Goal: Information Seeking & Learning: Learn about a topic

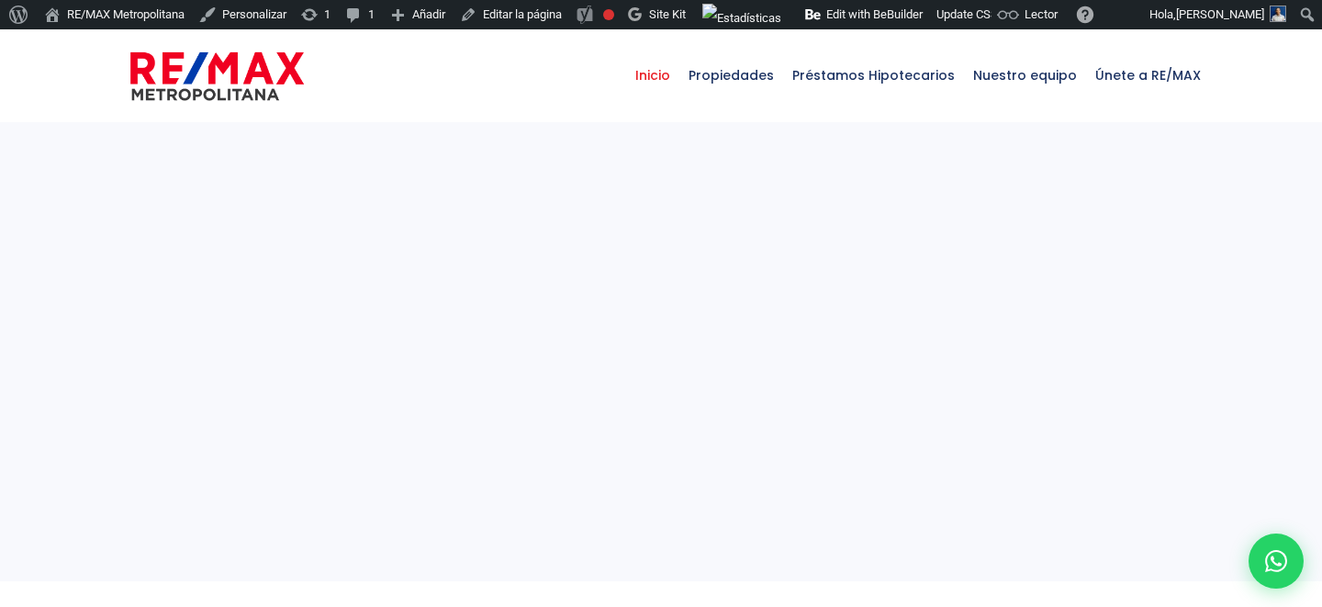
select select
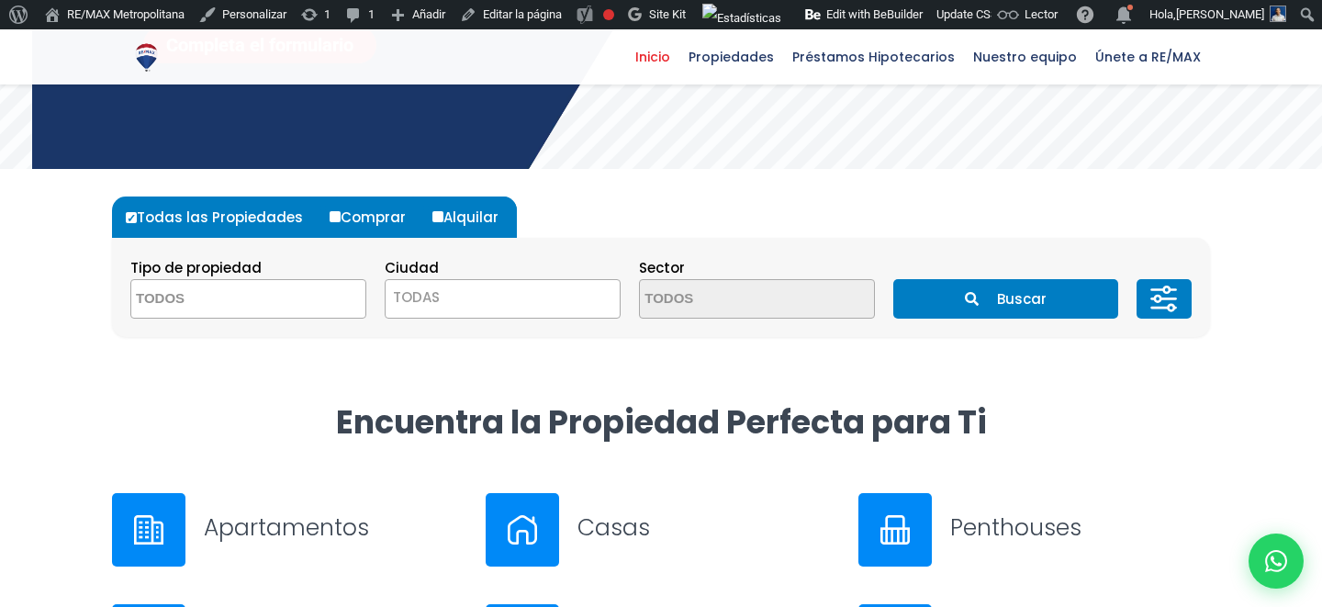
scroll to position [447, 0]
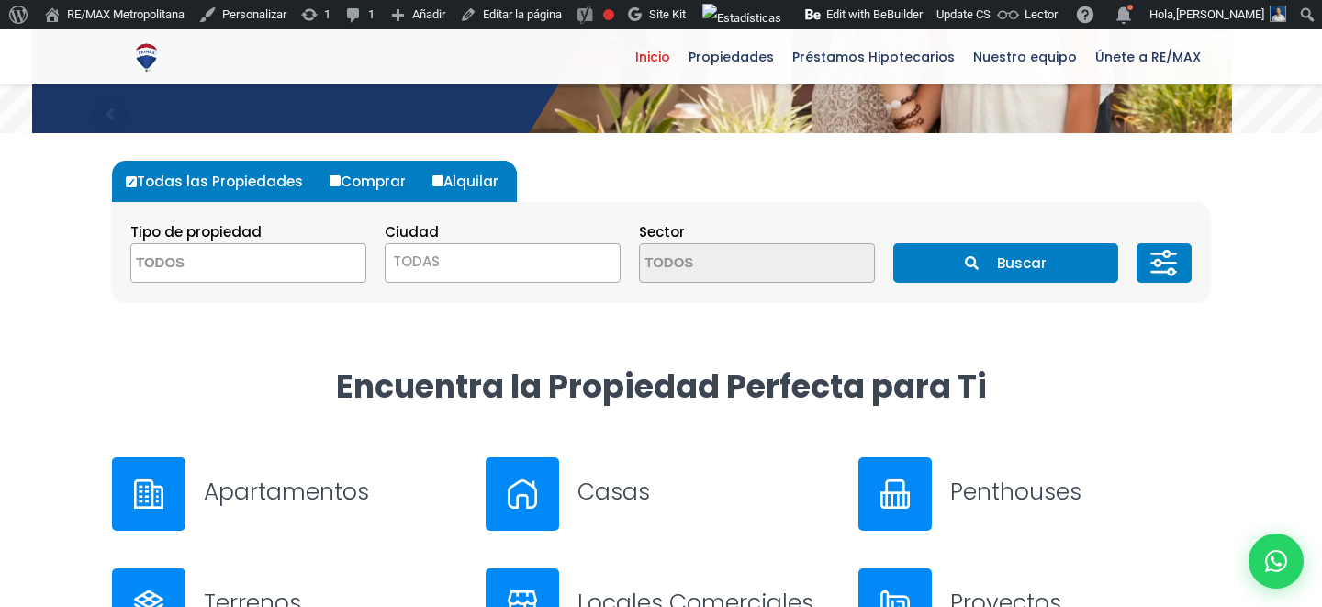
click at [441, 185] on label "Alquilar" at bounding box center [472, 181] width 89 height 41
click at [441, 185] on input "Alquilar" at bounding box center [437, 180] width 11 height 11
radio input "true"
click at [572, 264] on span "TODAS" at bounding box center [503, 262] width 234 height 26
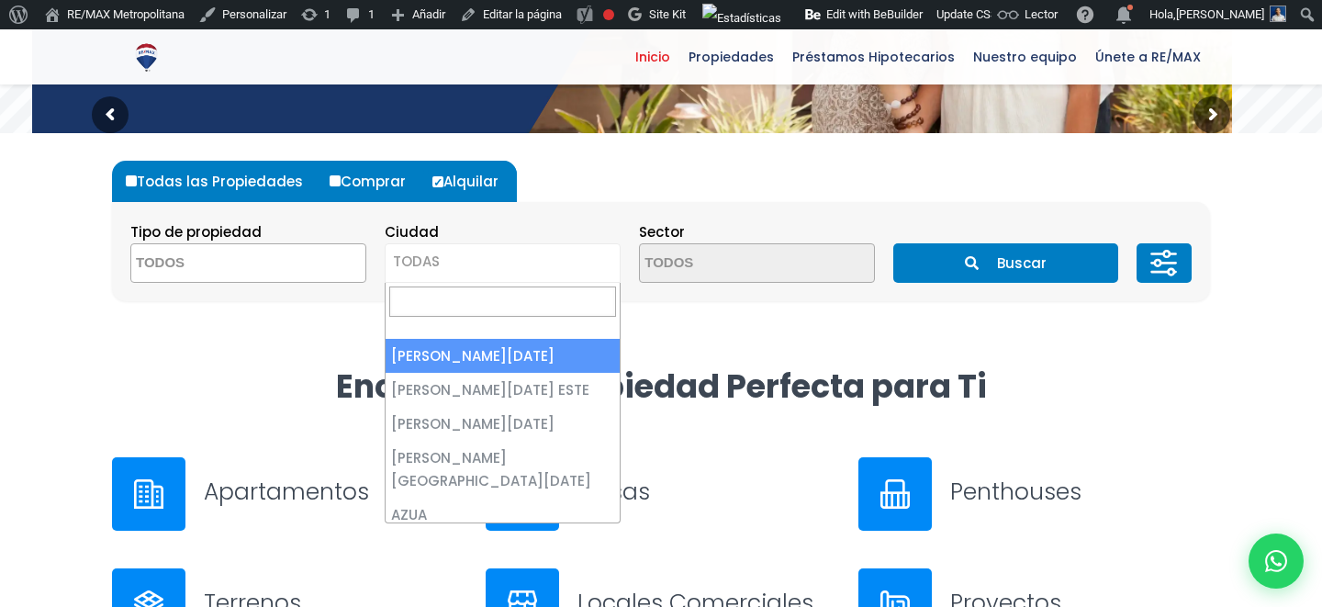
select select "1"
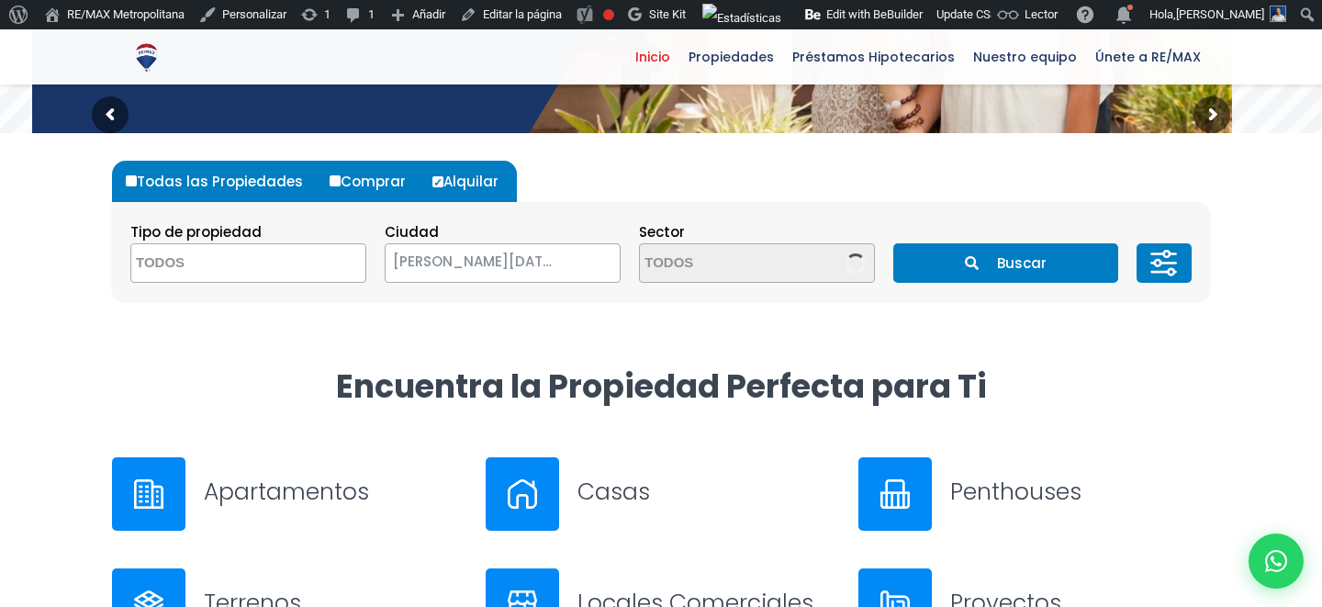
click at [971, 269] on icon "submit" at bounding box center [972, 263] width 14 height 14
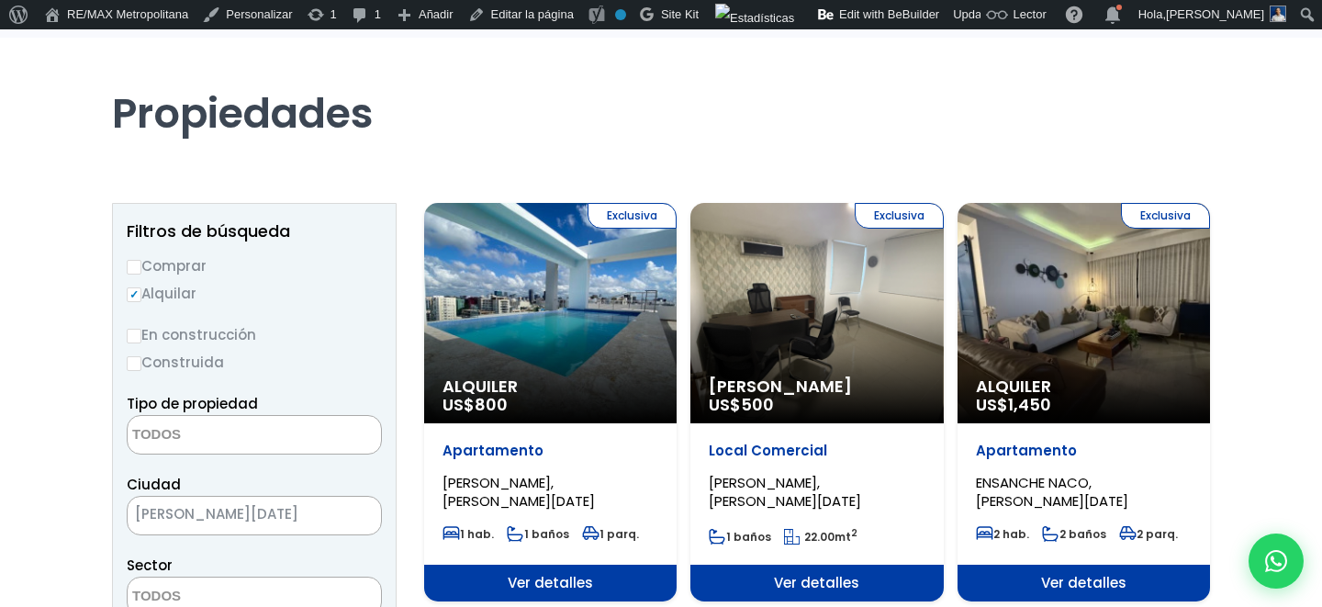
scroll to position [179, 0]
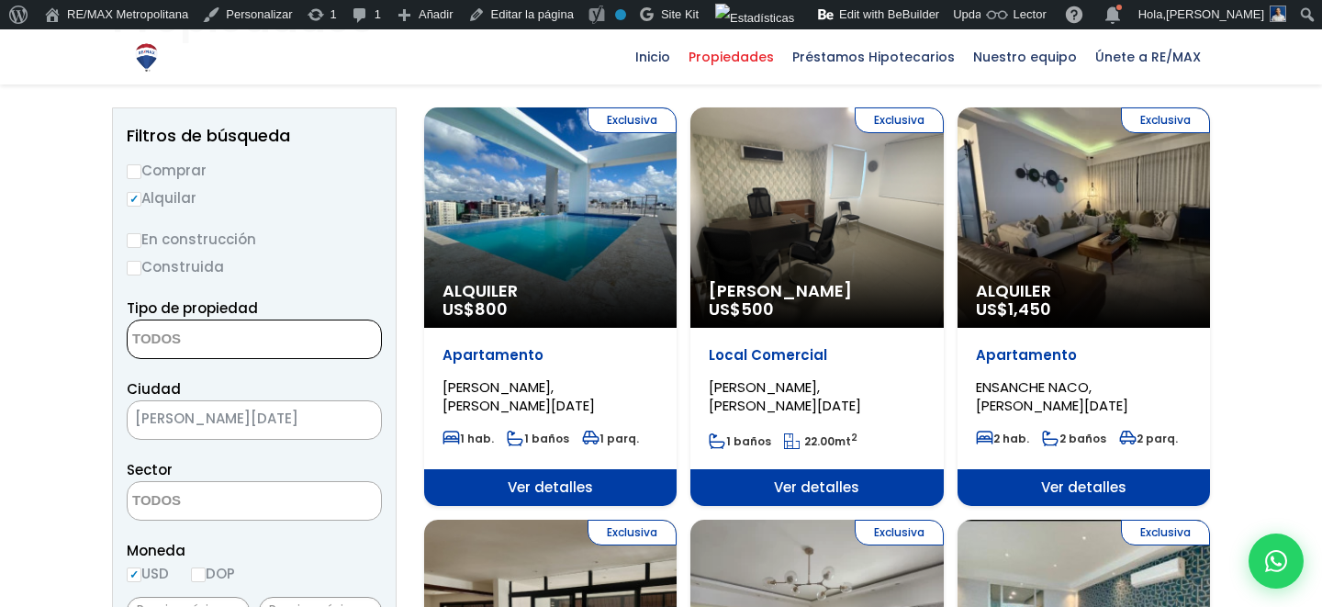
click at [241, 345] on textarea "Search" at bounding box center [217, 339] width 178 height 39
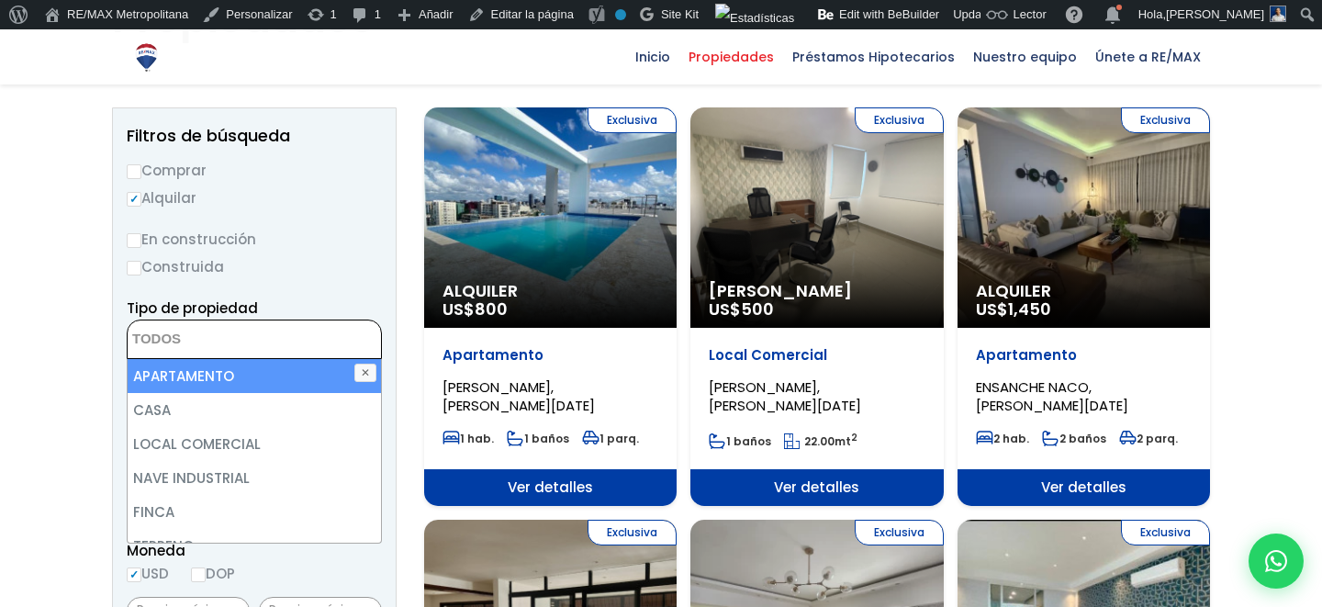
click at [236, 377] on li "APARTAMENTO" at bounding box center [254, 376] width 253 height 34
select select "apartment"
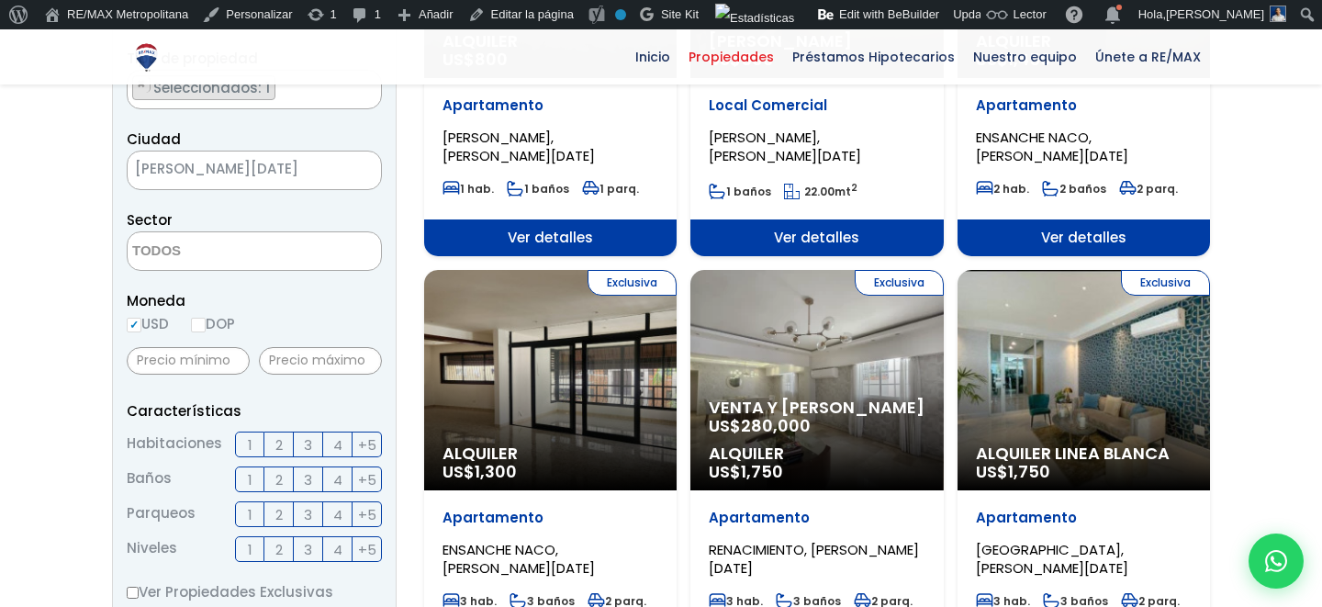
scroll to position [522, 0]
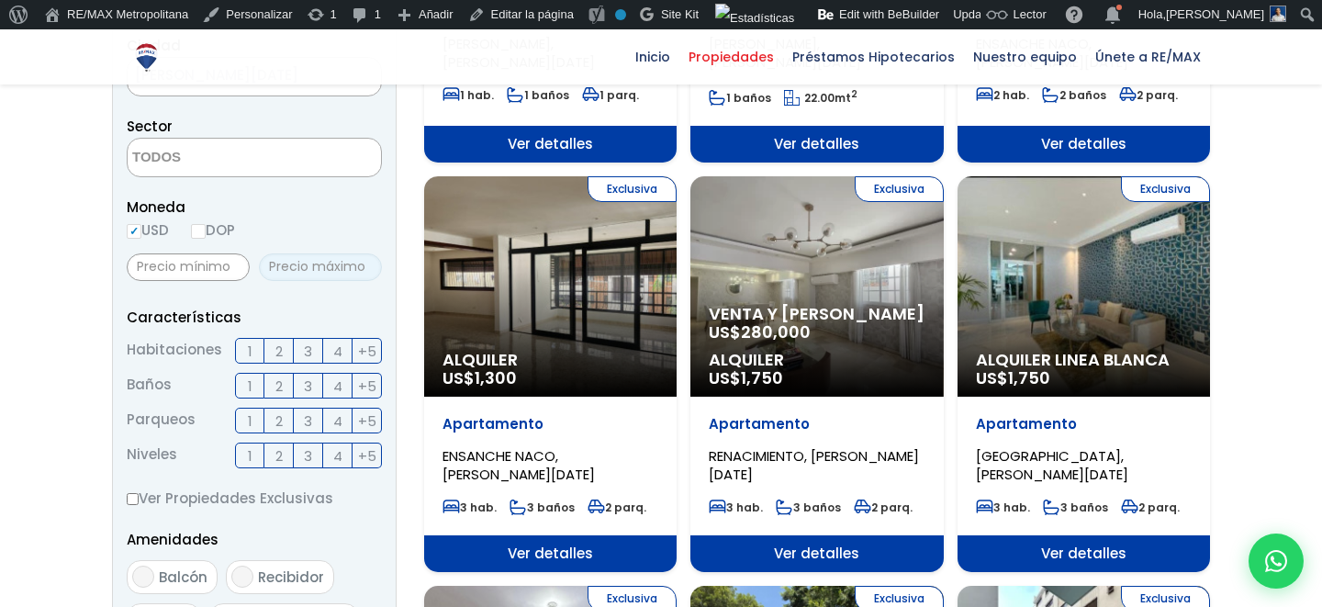
click at [347, 274] on input "text" at bounding box center [320, 267] width 123 height 28
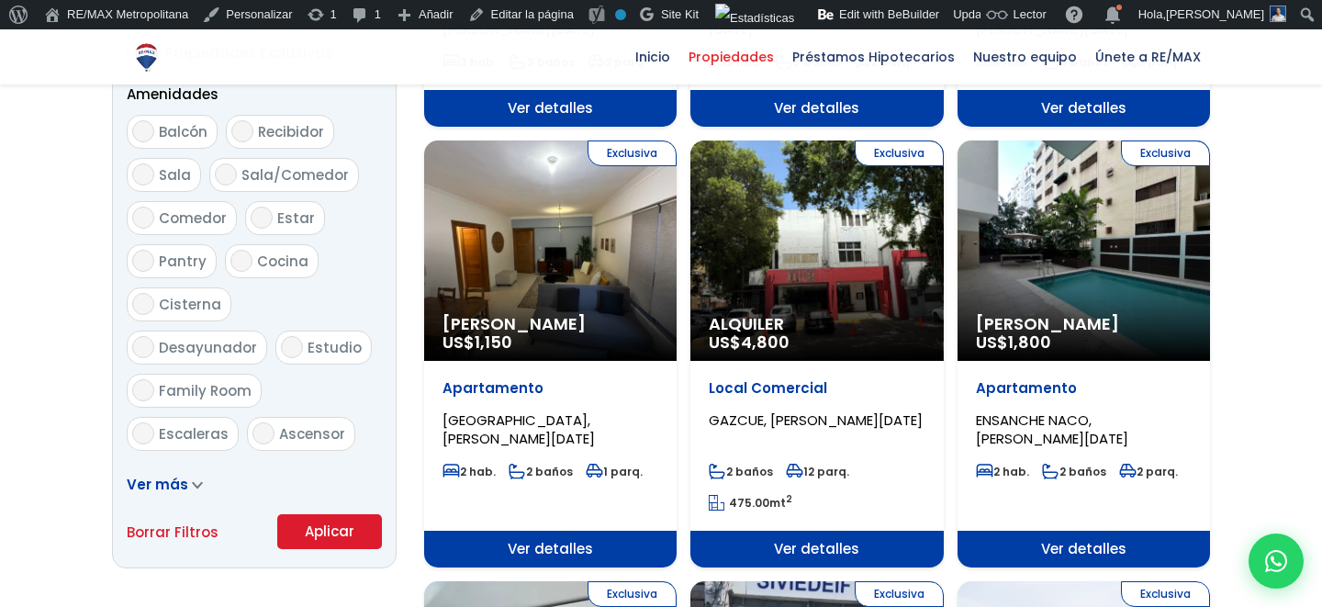
scroll to position [1018, 0]
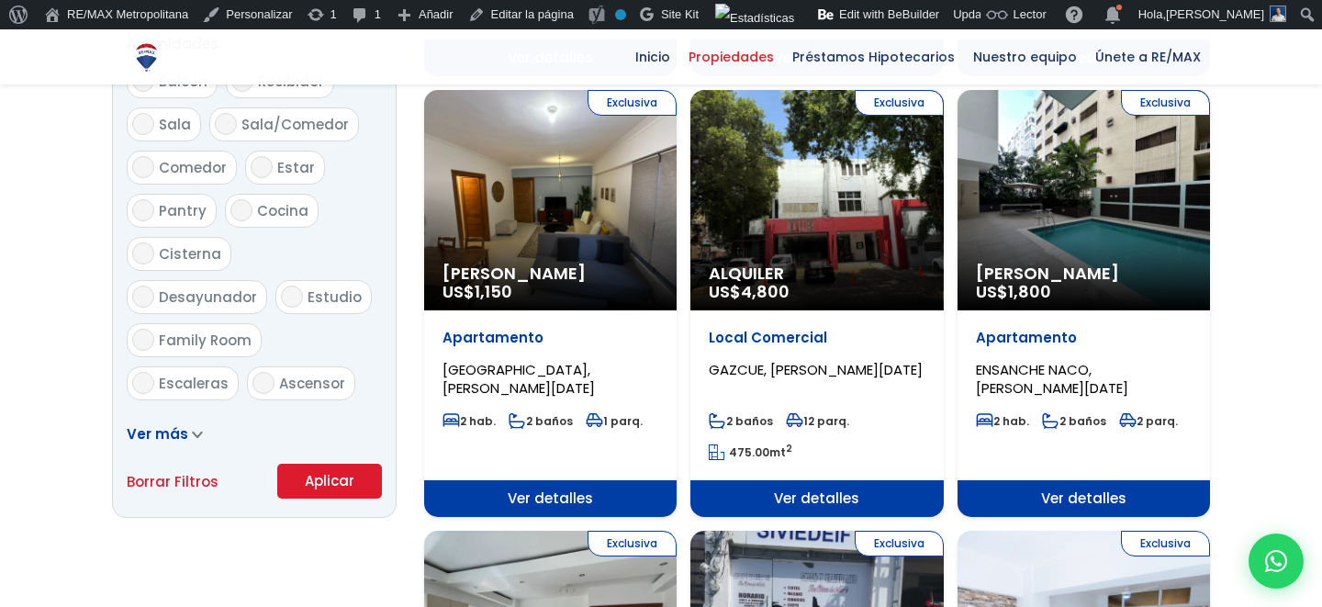
type input "30,000"
click at [326, 478] on button "Aplicar" at bounding box center [329, 481] width 105 height 35
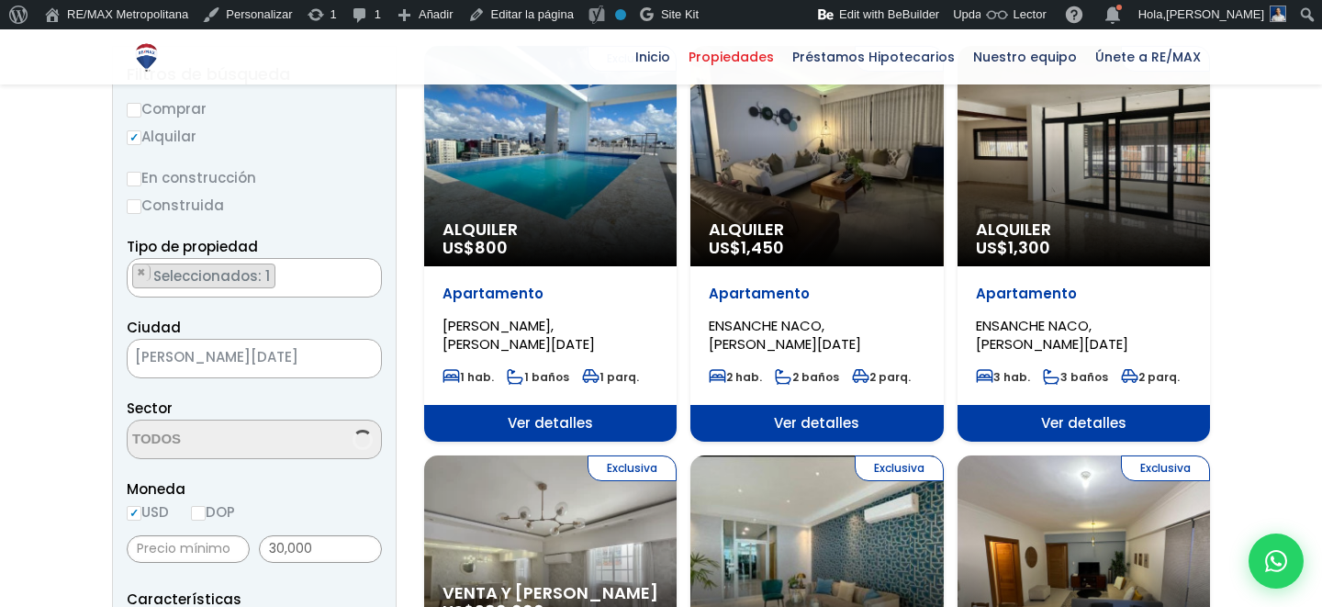
scroll to position [296, 0]
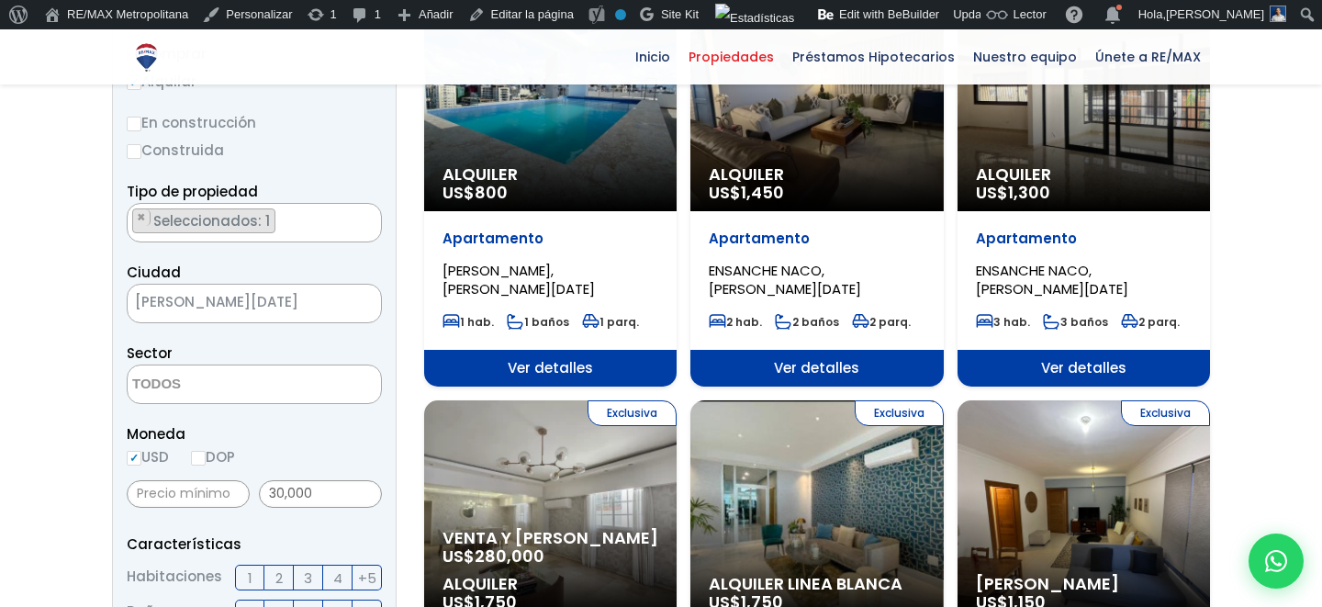
click at [222, 455] on label "DOP" at bounding box center [213, 456] width 44 height 23
click at [0, 0] on input "DOP" at bounding box center [0, 0] width 0 height 0
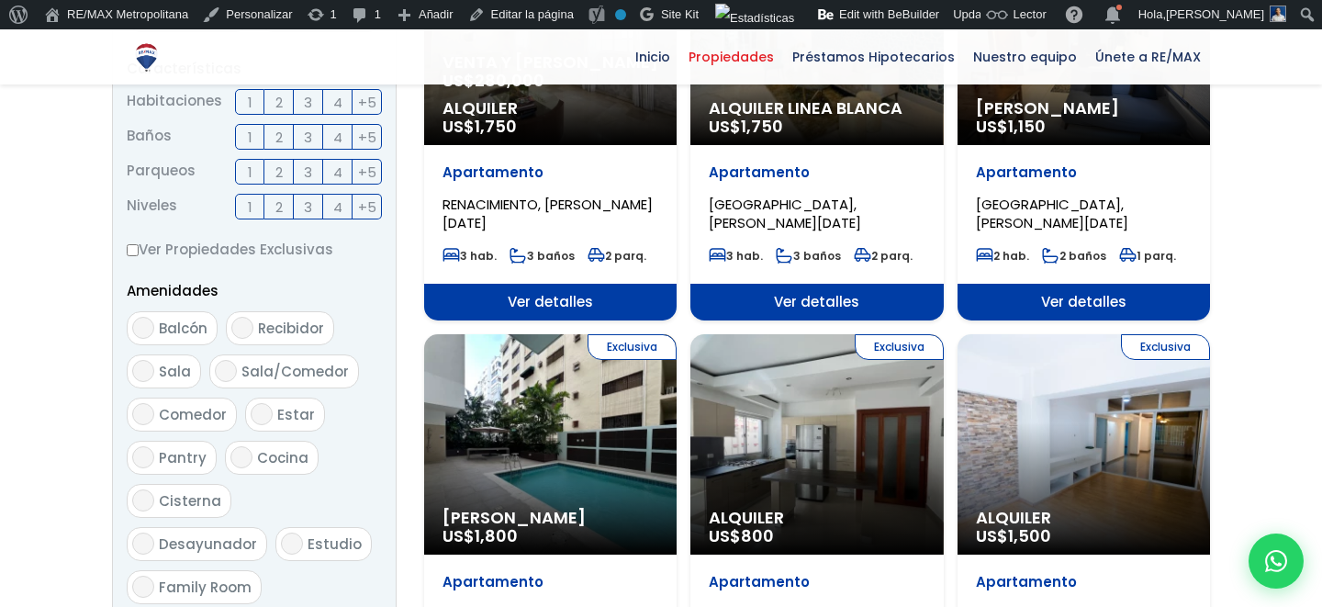
scroll to position [582, 0]
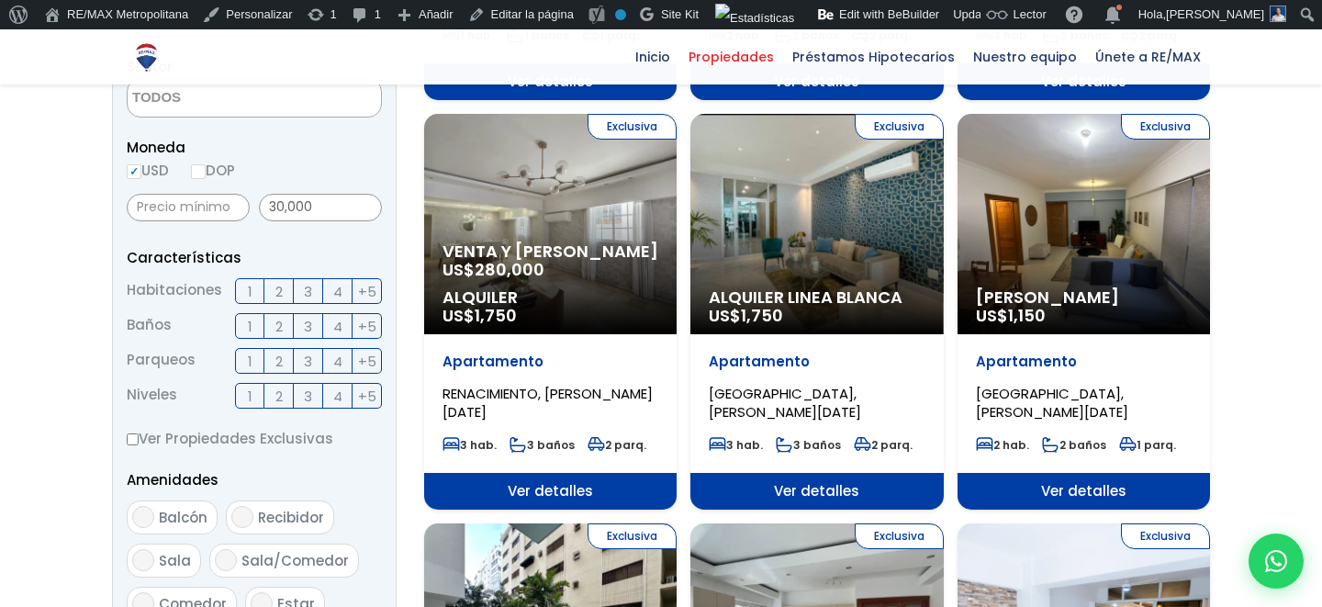
click at [202, 175] on input "DOP" at bounding box center [198, 171] width 15 height 15
radio input "true"
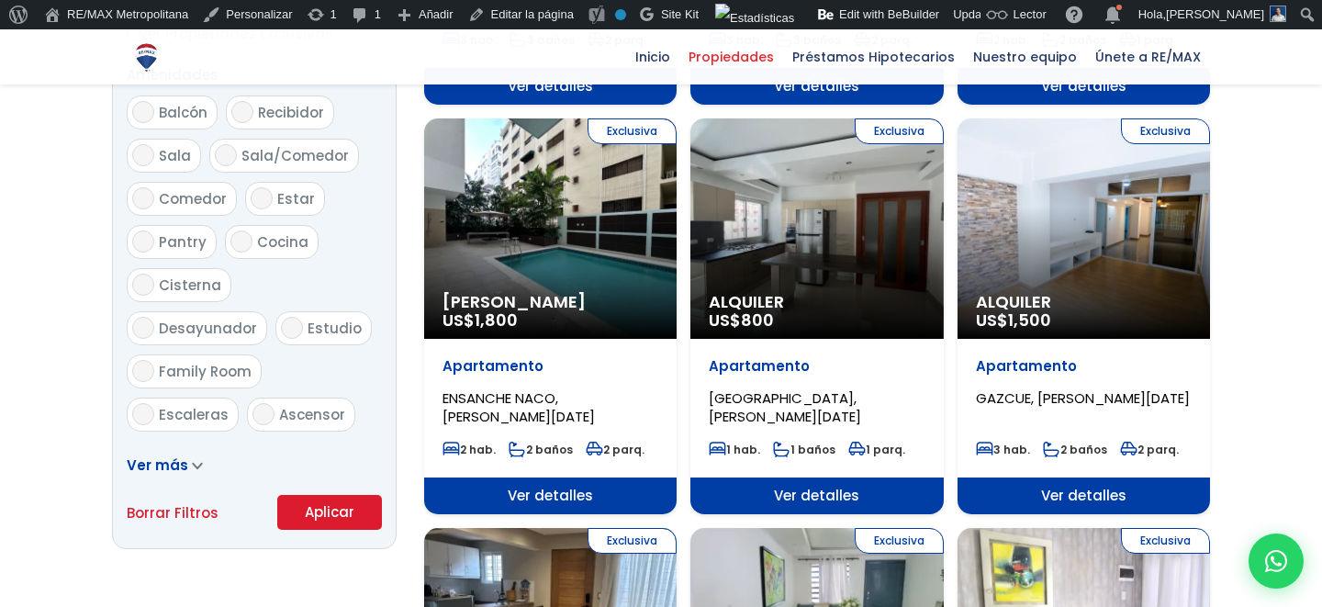
scroll to position [1066, 0]
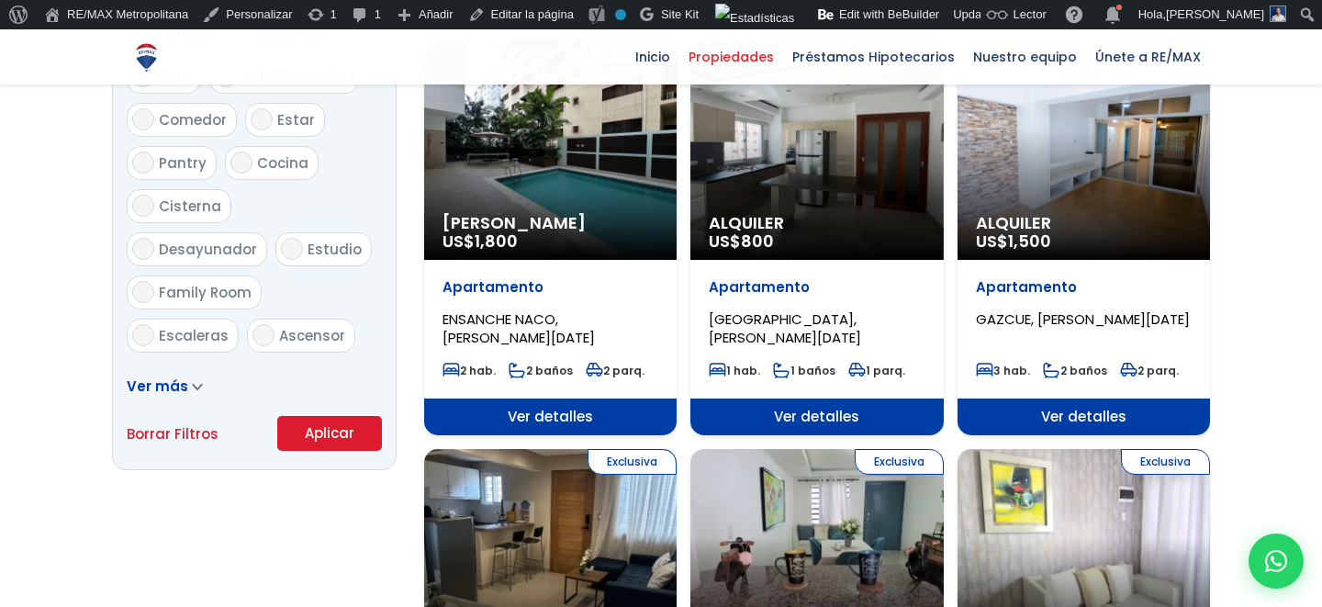
click at [324, 435] on button "Aplicar" at bounding box center [329, 433] width 105 height 35
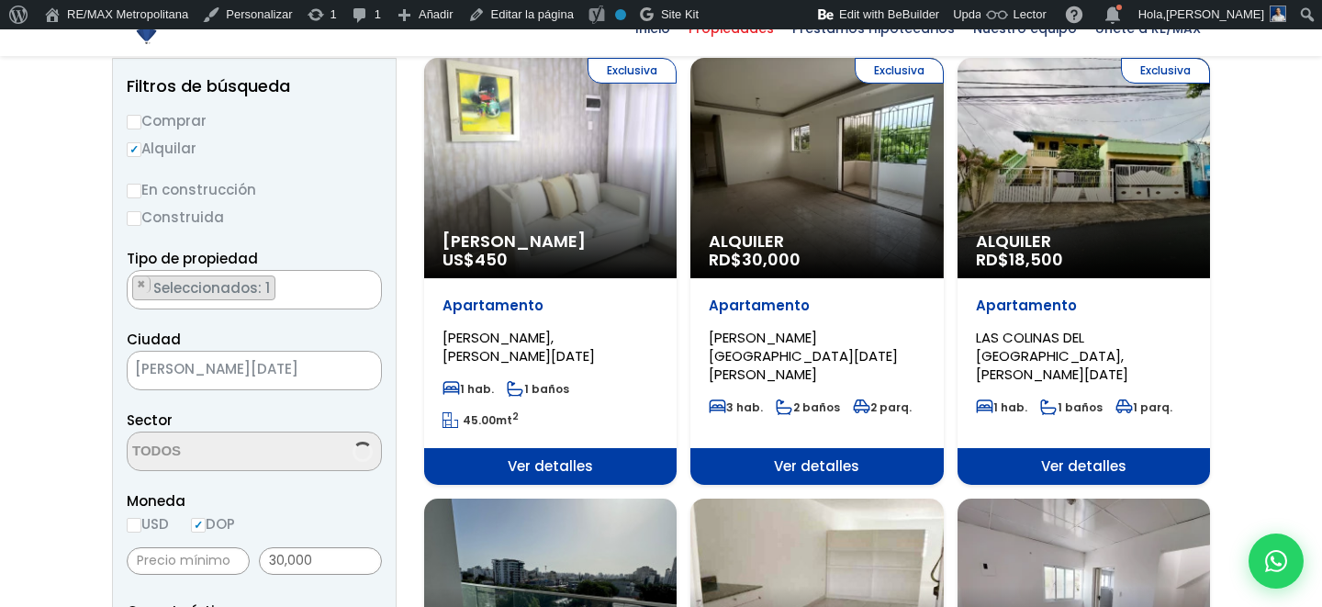
scroll to position [276, 0]
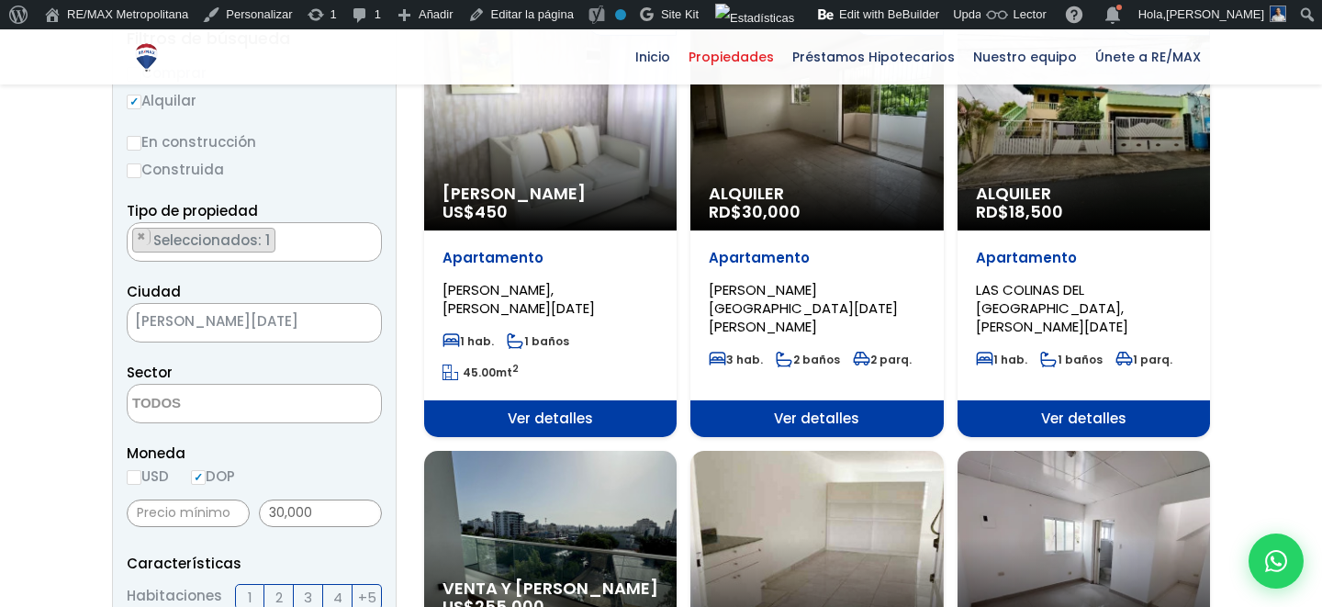
click at [760, 298] on span "ARROYO MANZANO, SANTO DOMINGO DE GUZMÁN" at bounding box center [803, 308] width 189 height 56
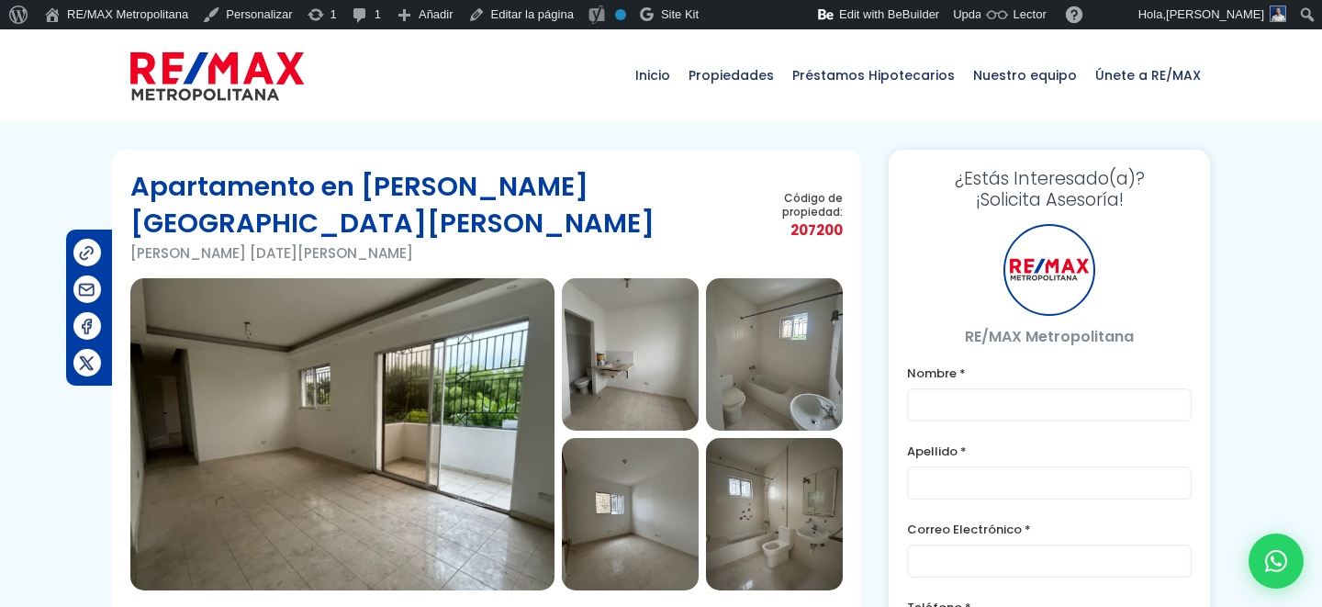
type input "Franklin"
type input "Marte"
type input "[PERSON_NAME][EMAIL_ADDRESS][PERSON_NAME][DOMAIN_NAME]"
type input "[PHONE_NUMBER]"
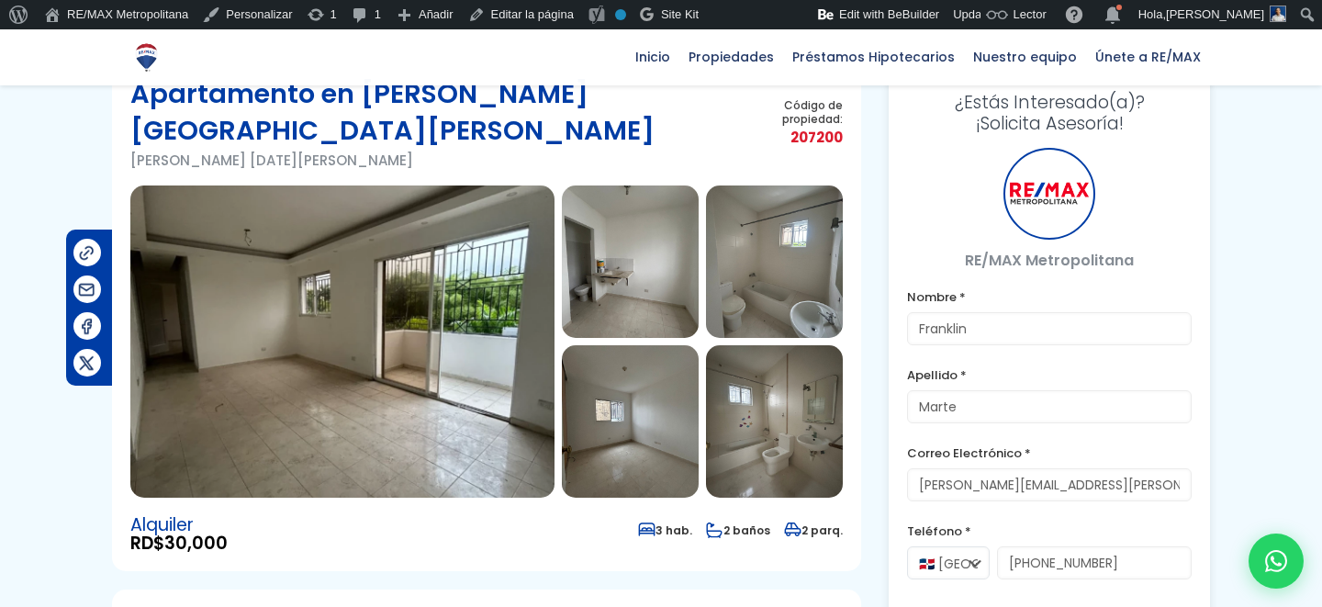
scroll to position [87, 0]
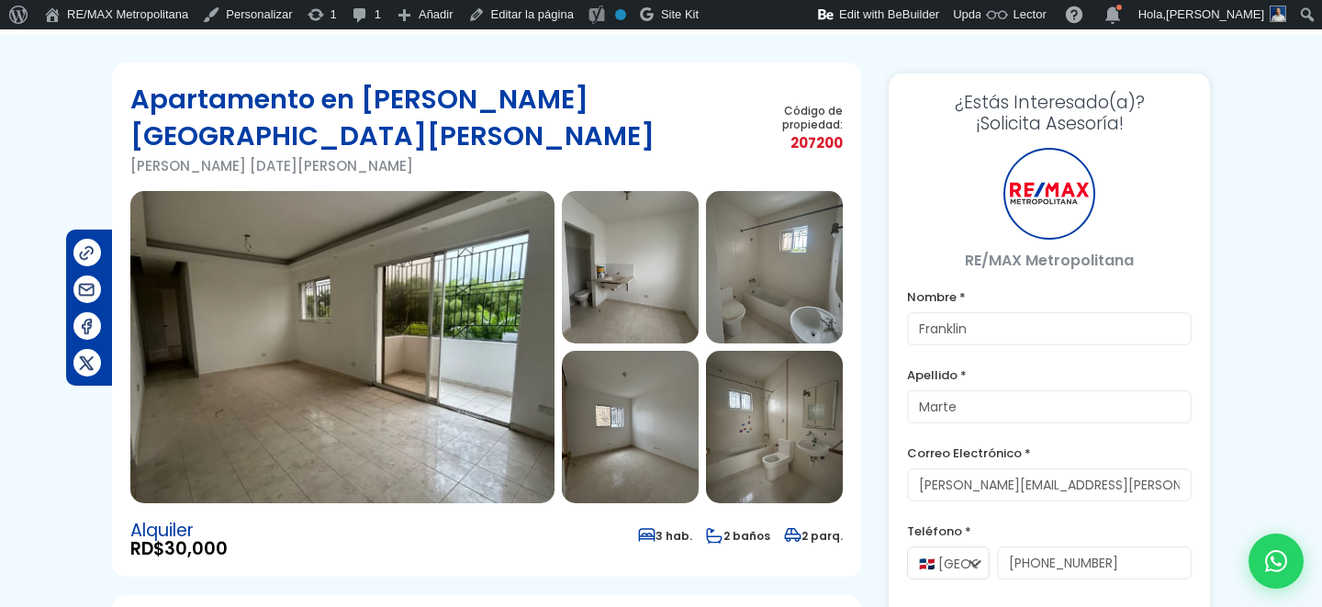
click at [388, 296] on img at bounding box center [342, 347] width 424 height 312
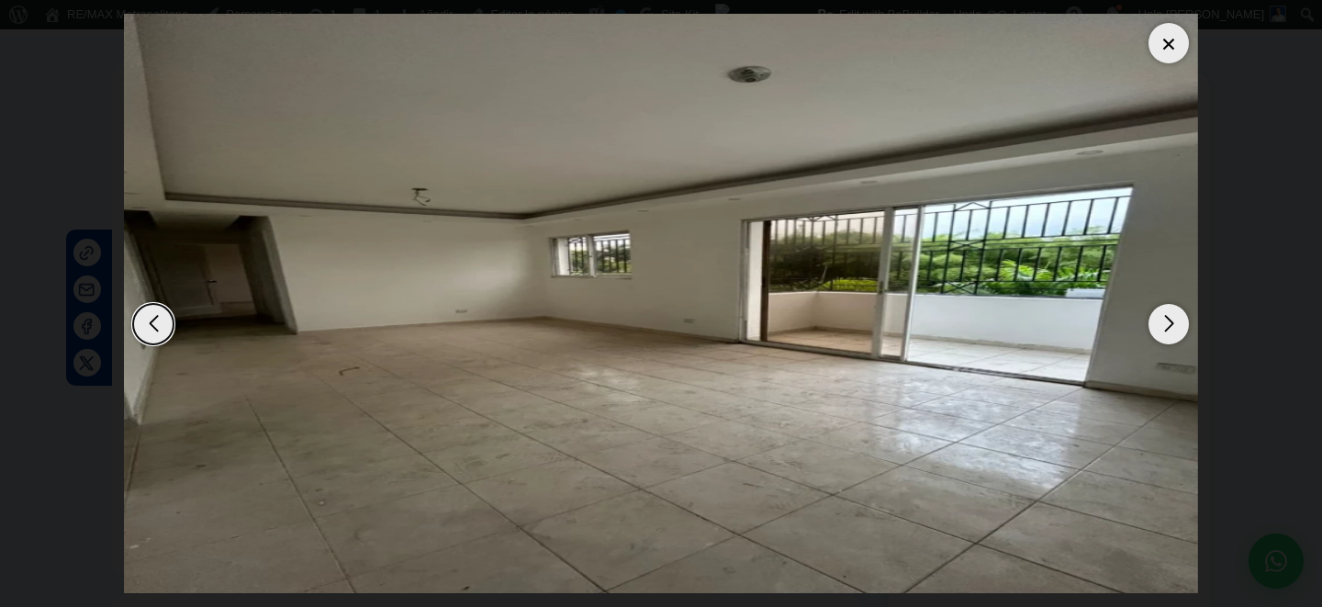
click at [1161, 334] on div "Next slide" at bounding box center [1169, 324] width 40 height 40
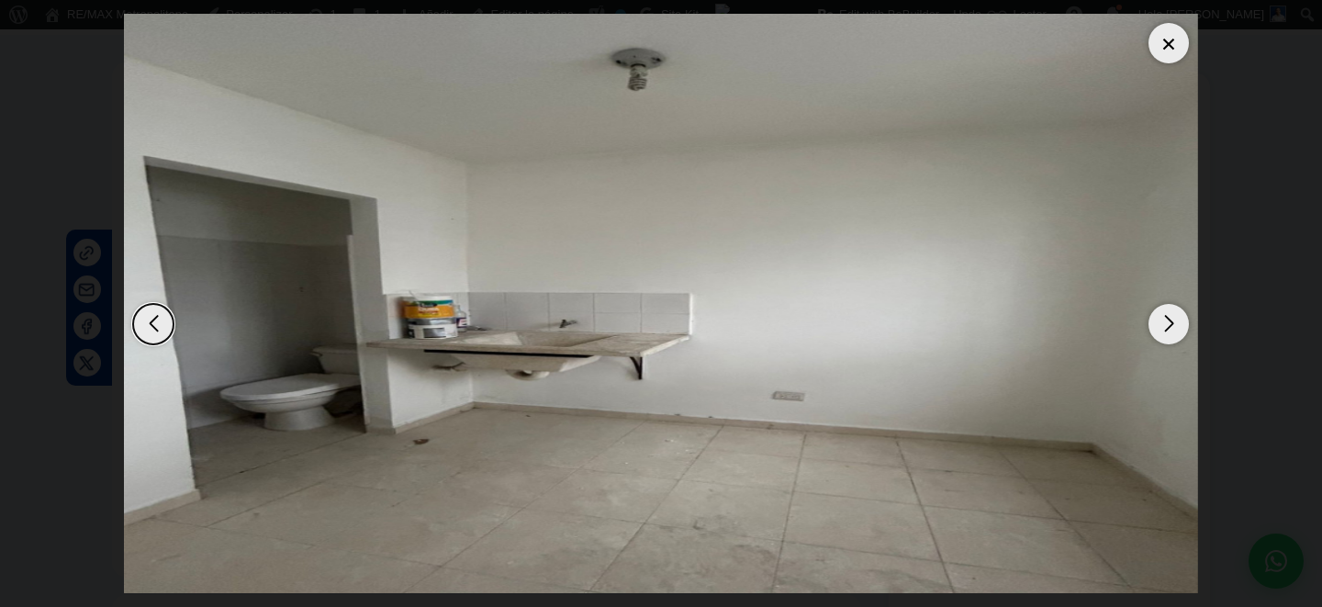
click at [1161, 334] on div "Next slide" at bounding box center [1169, 324] width 40 height 40
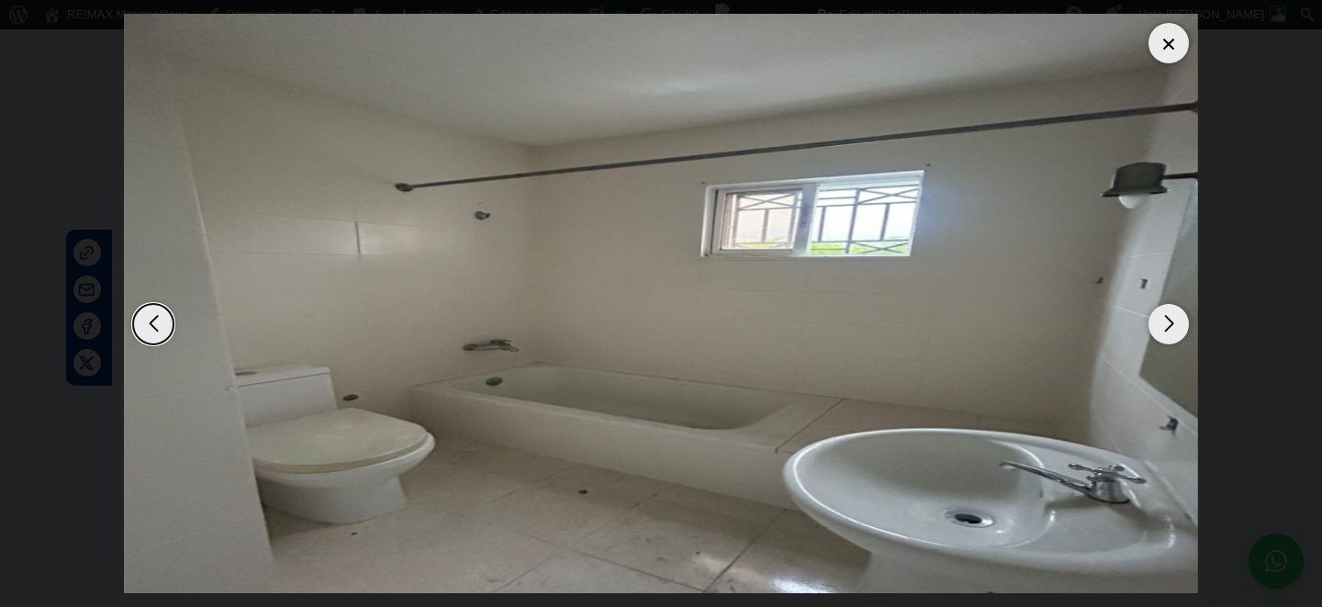
click at [1161, 334] on div "Next slide" at bounding box center [1169, 324] width 40 height 40
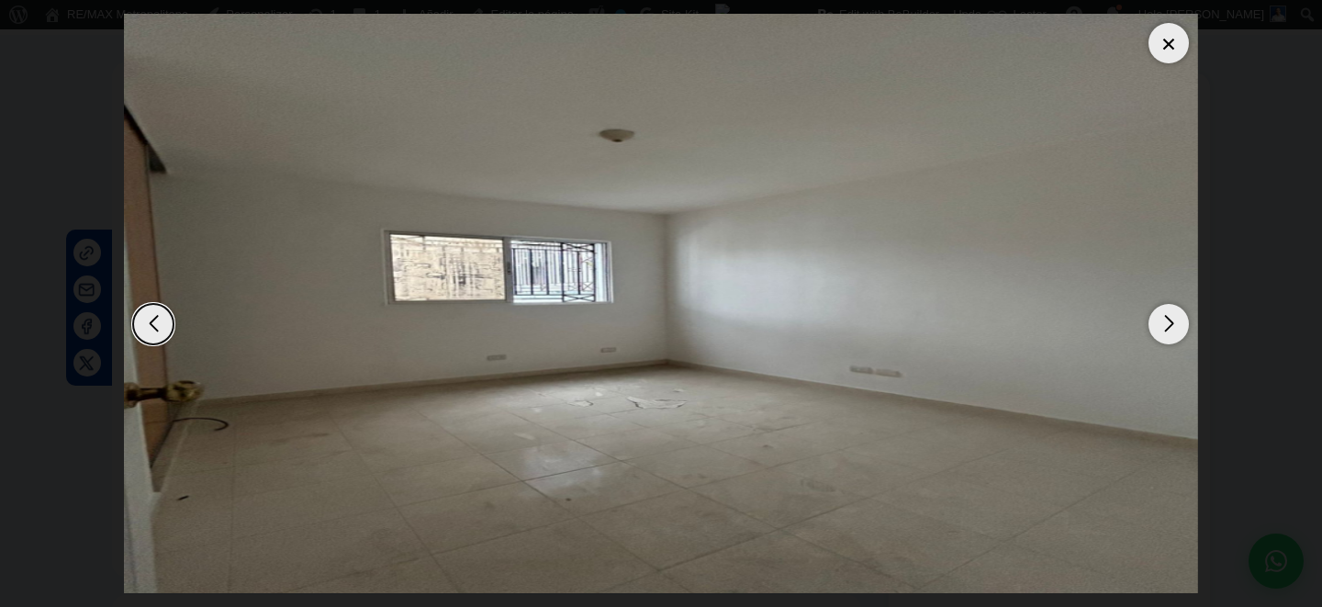
click at [1169, 57] on div at bounding box center [1169, 43] width 40 height 40
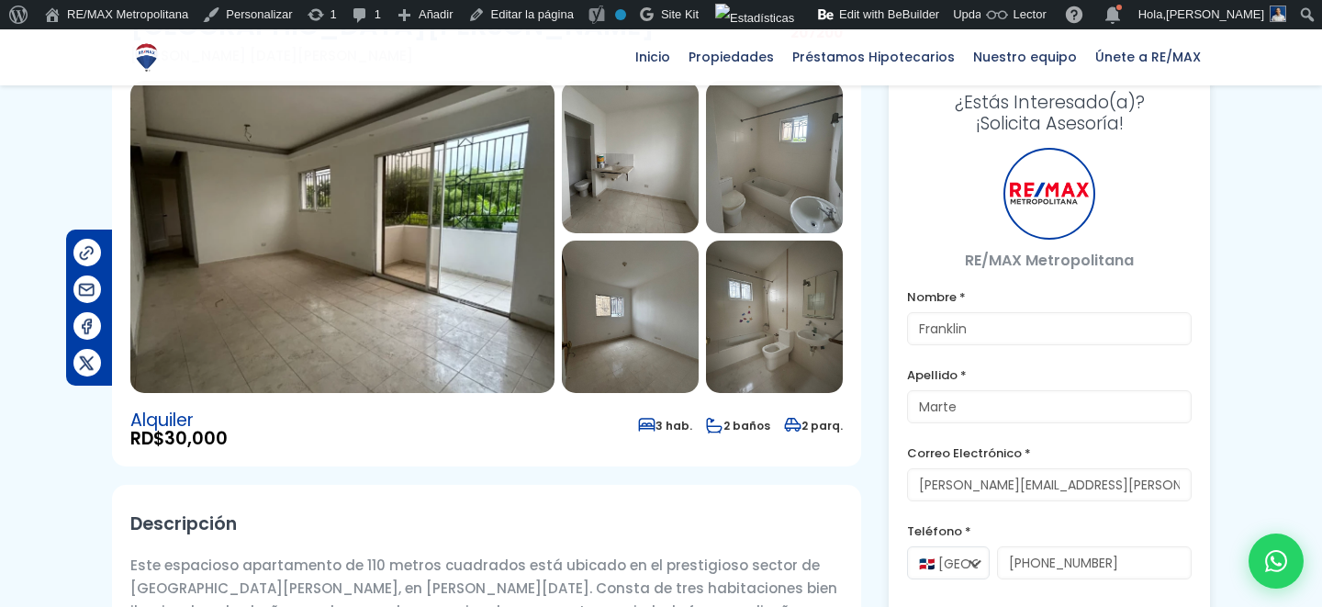
scroll to position [0, 0]
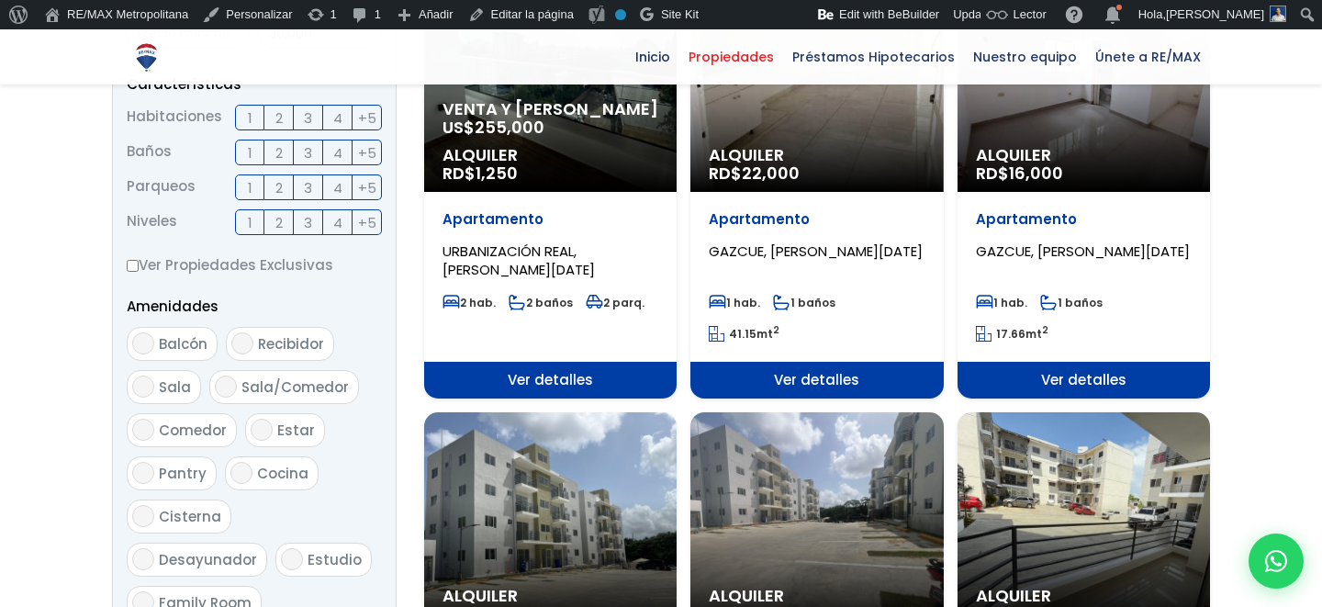
scroll to position [527, 0]
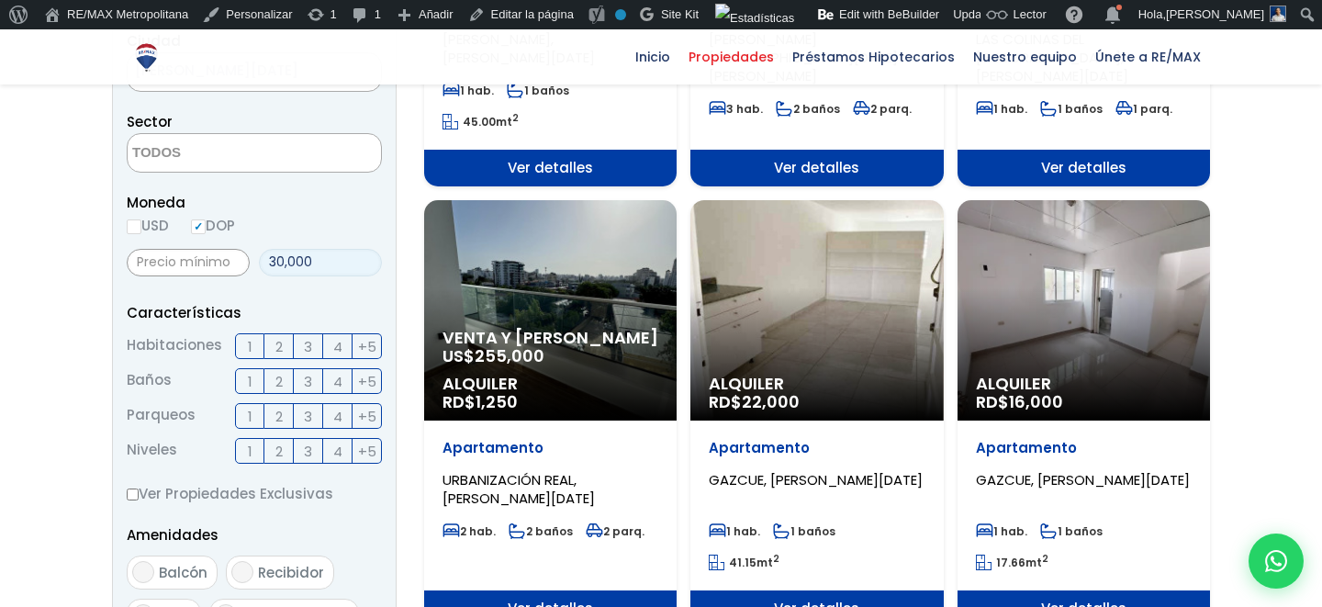
click at [324, 269] on input "30,000" at bounding box center [320, 263] width 123 height 28
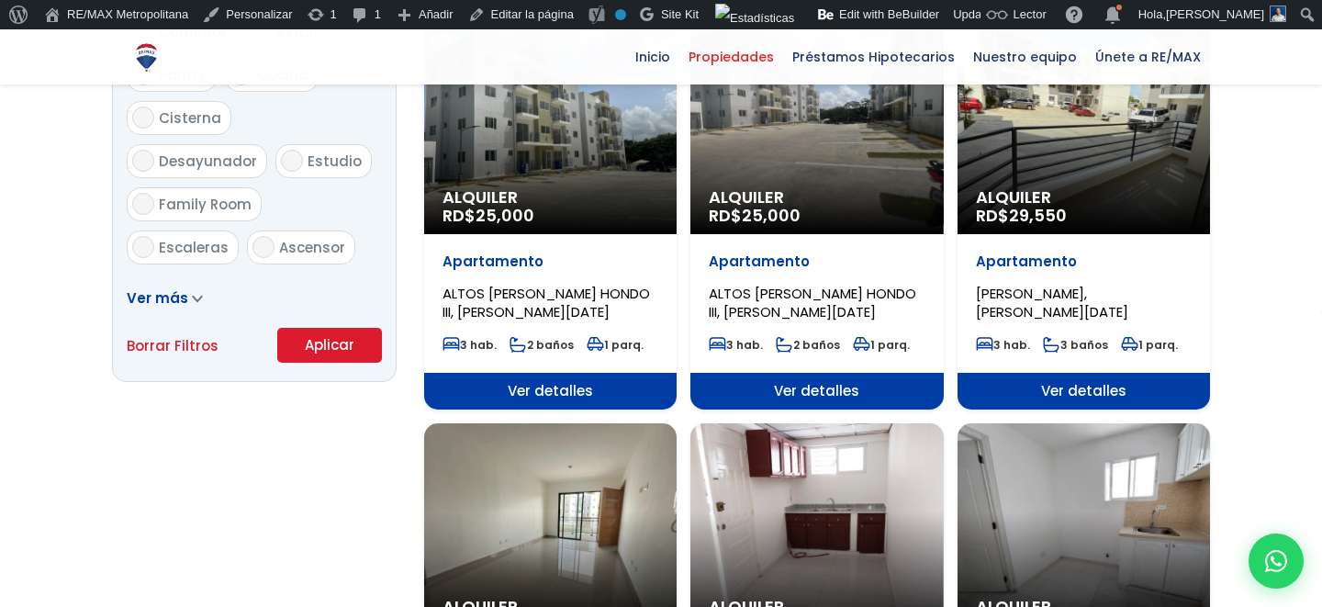
type input "0"
click at [342, 349] on button "Aplicar" at bounding box center [329, 345] width 105 height 35
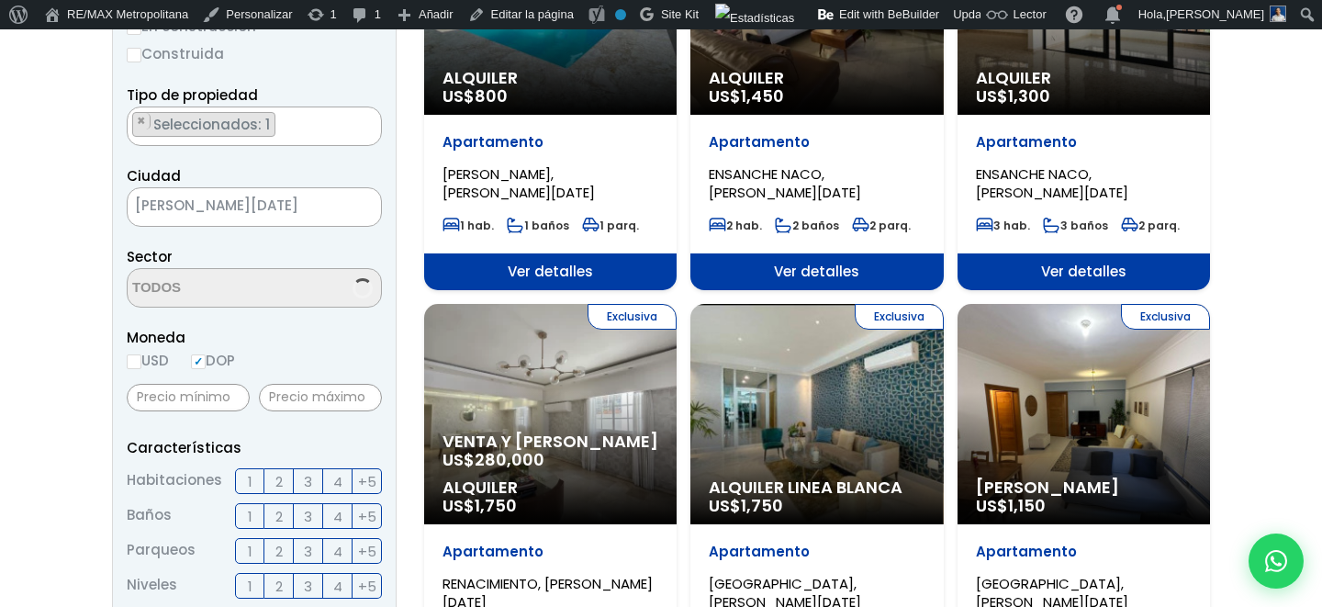
scroll to position [477, 0]
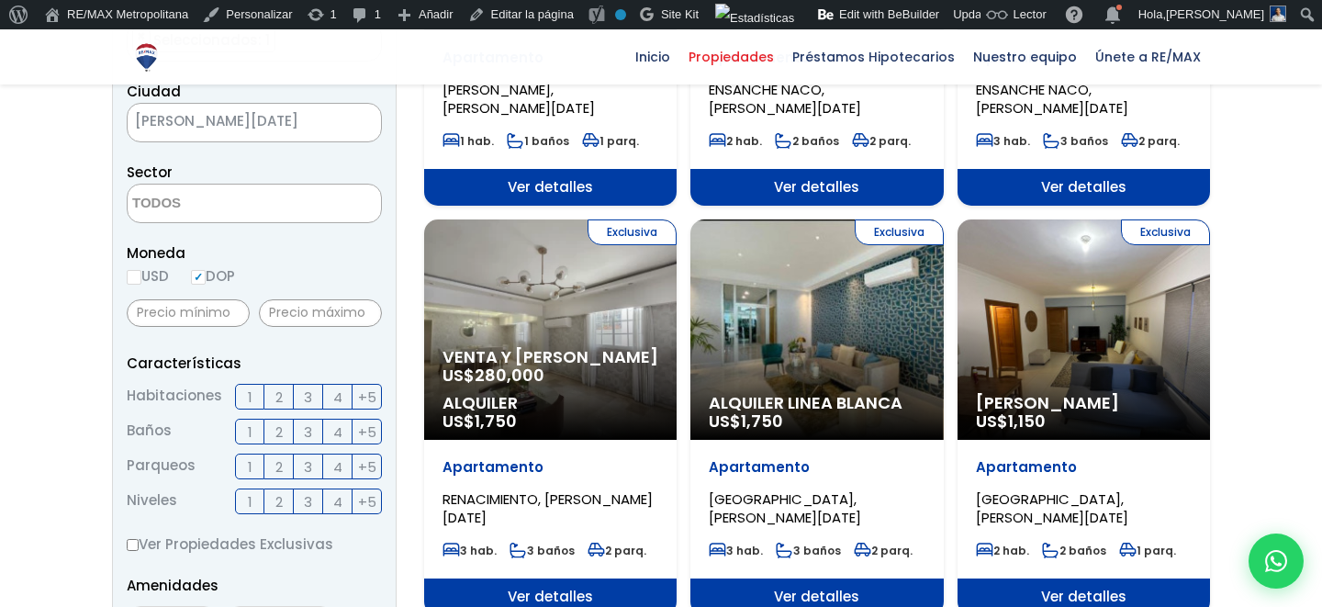
click at [276, 396] on span "2" at bounding box center [278, 397] width 7 height 23
click at [0, 0] on input "2" at bounding box center [0, 0] width 0 height 0
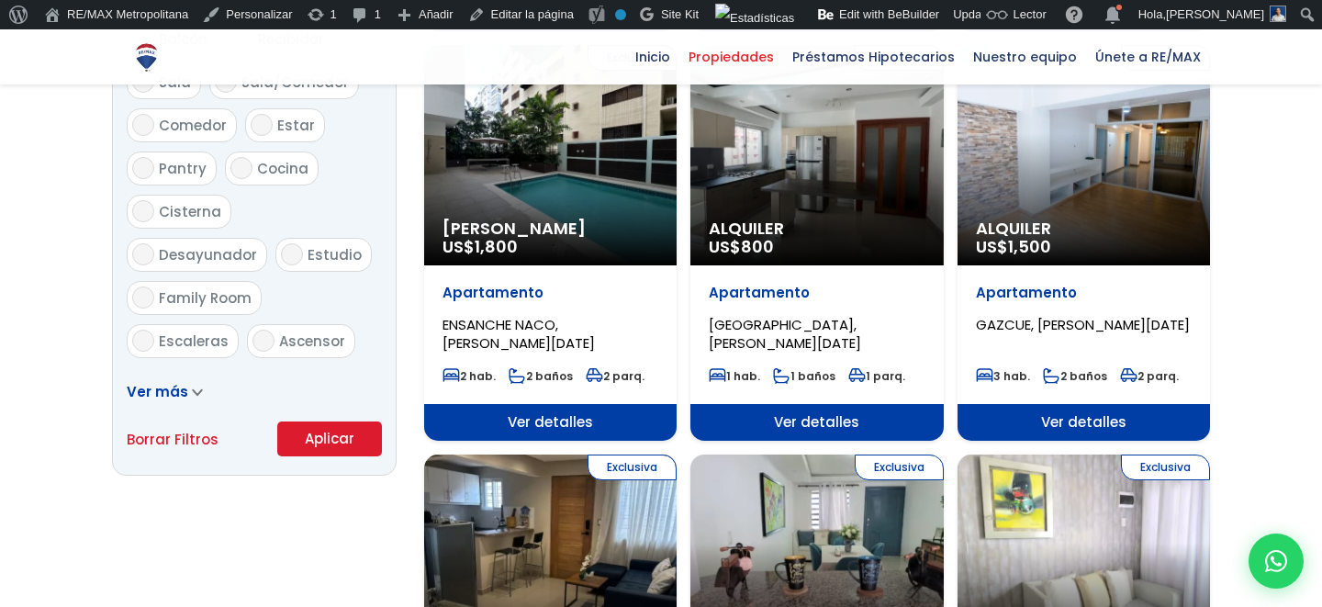
scroll to position [1126, 0]
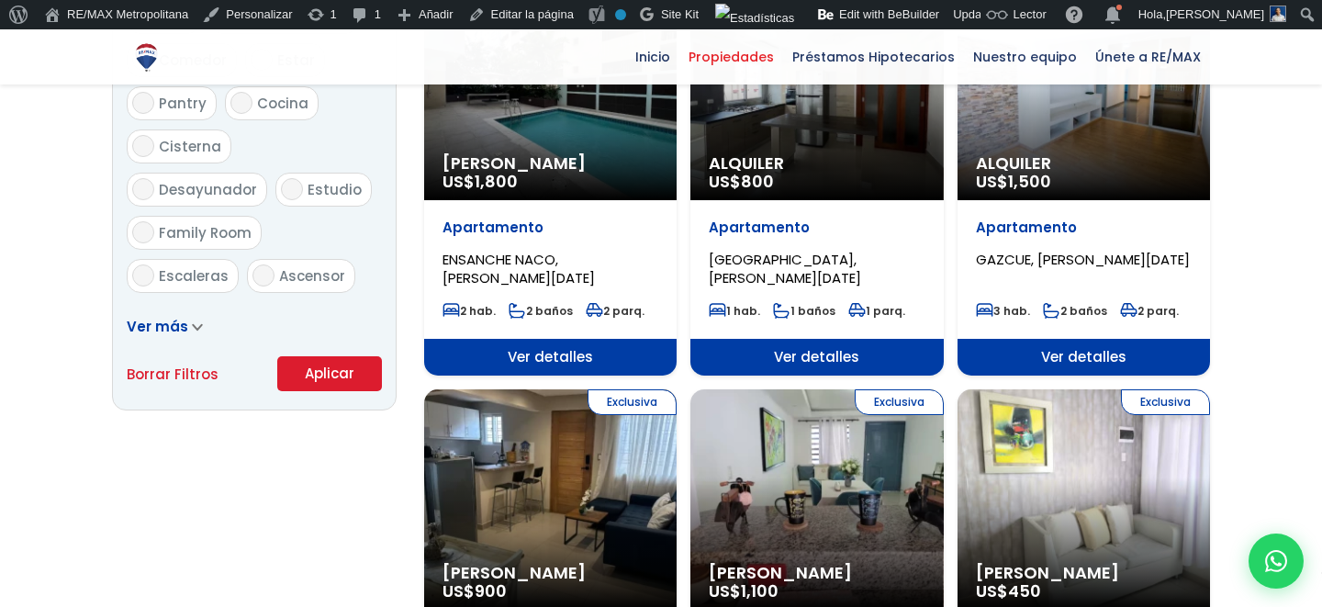
click at [340, 387] on button "Aplicar" at bounding box center [329, 373] width 105 height 35
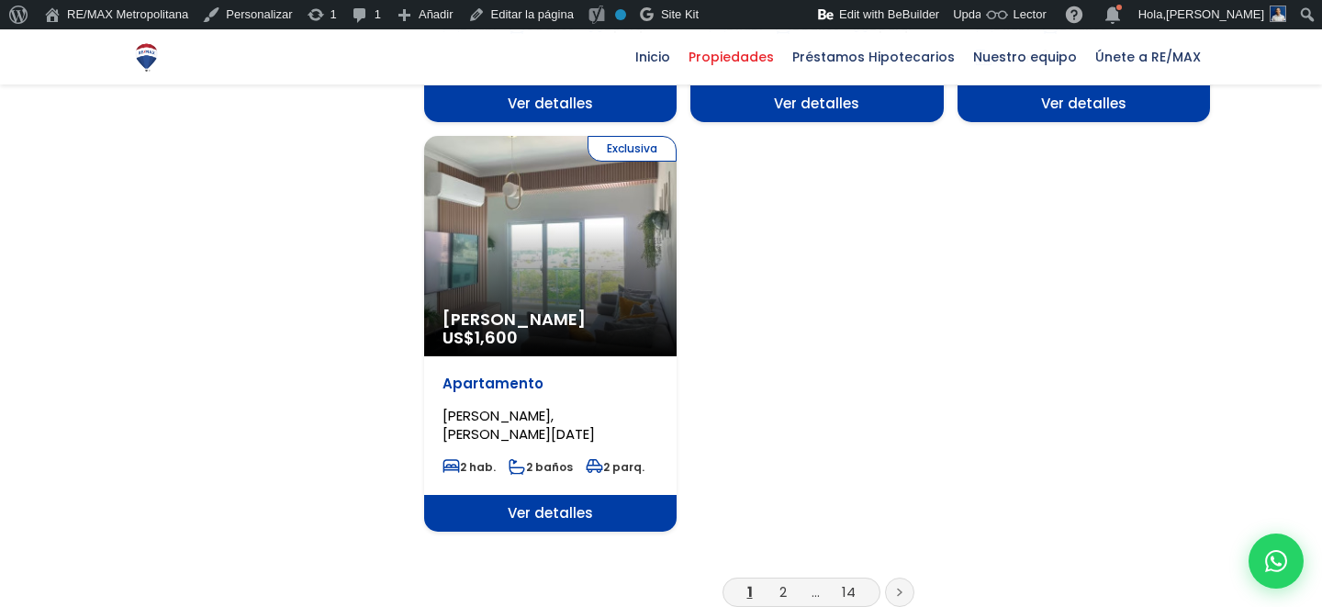
scroll to position [2300, 0]
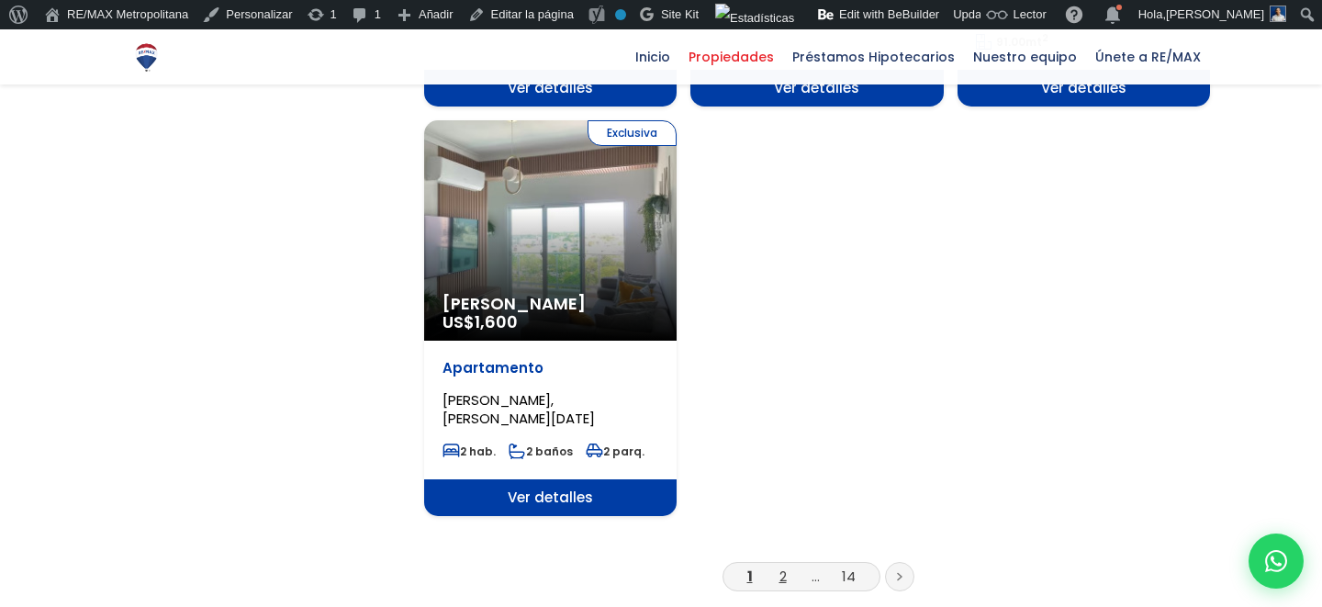
click at [780, 567] on link "2" at bounding box center [783, 576] width 7 height 19
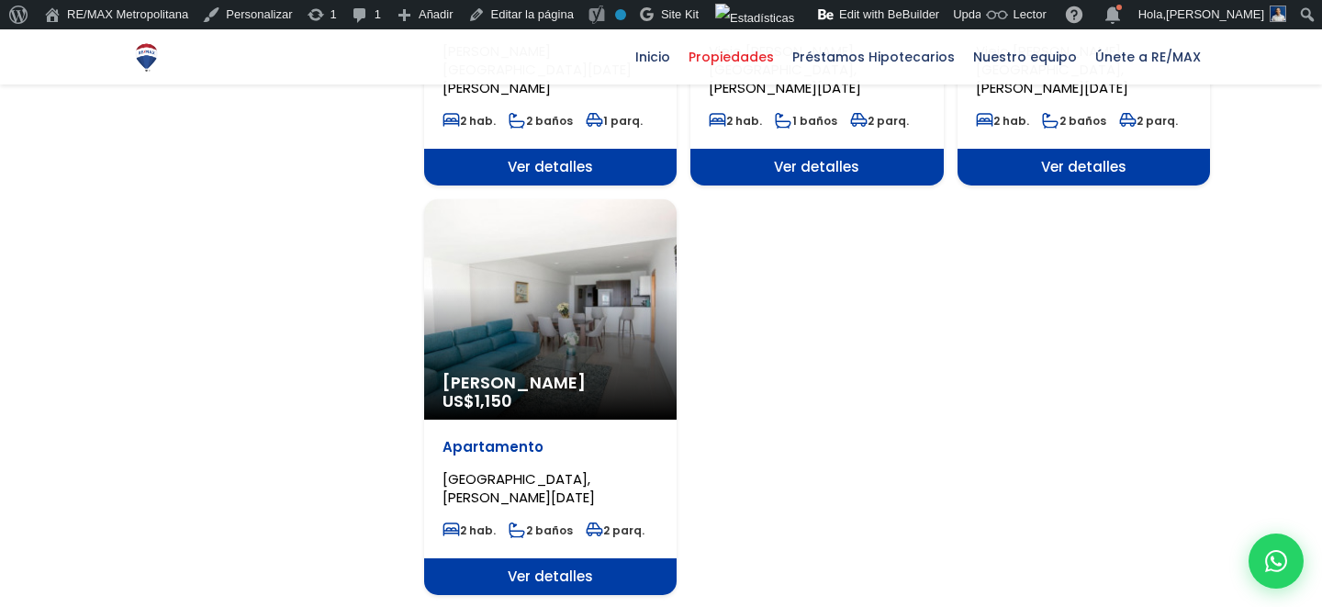
scroll to position [2247, 0]
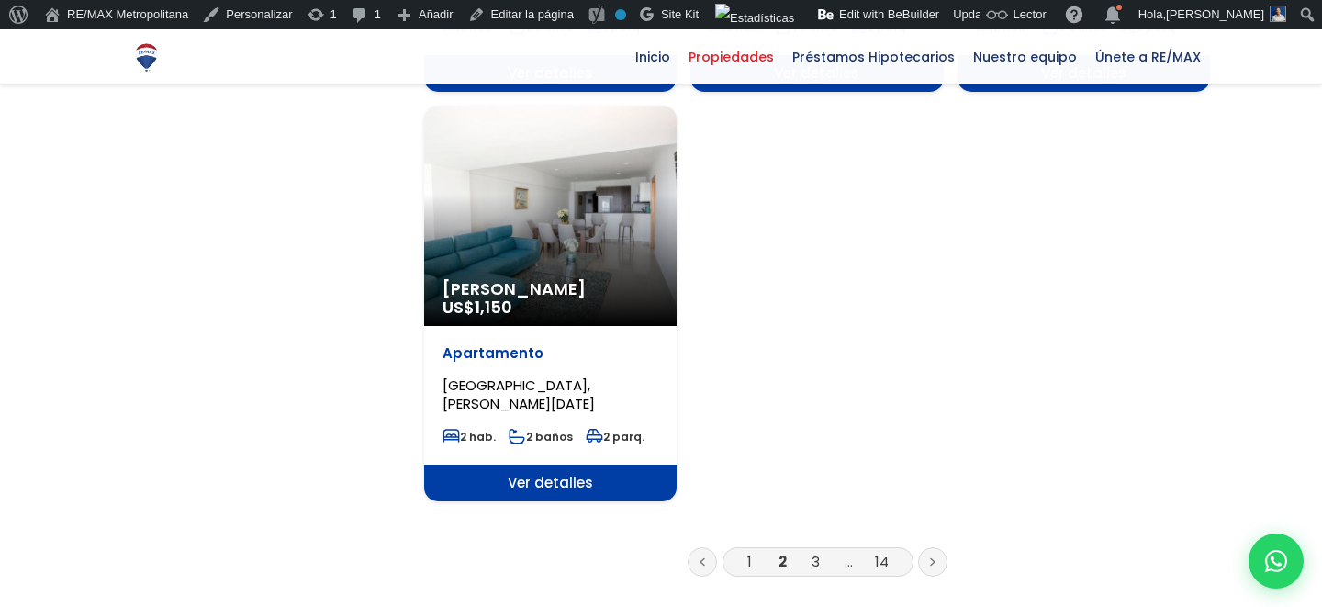
click at [815, 552] on link "3" at bounding box center [816, 561] width 8 height 19
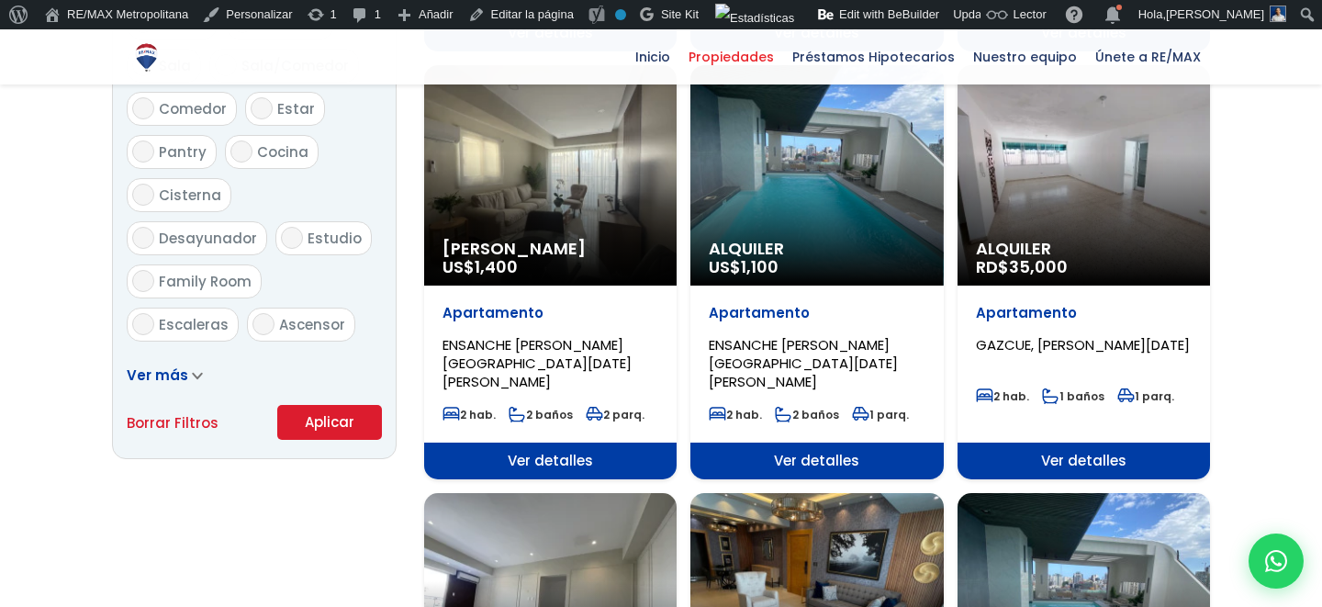
scroll to position [888, 0]
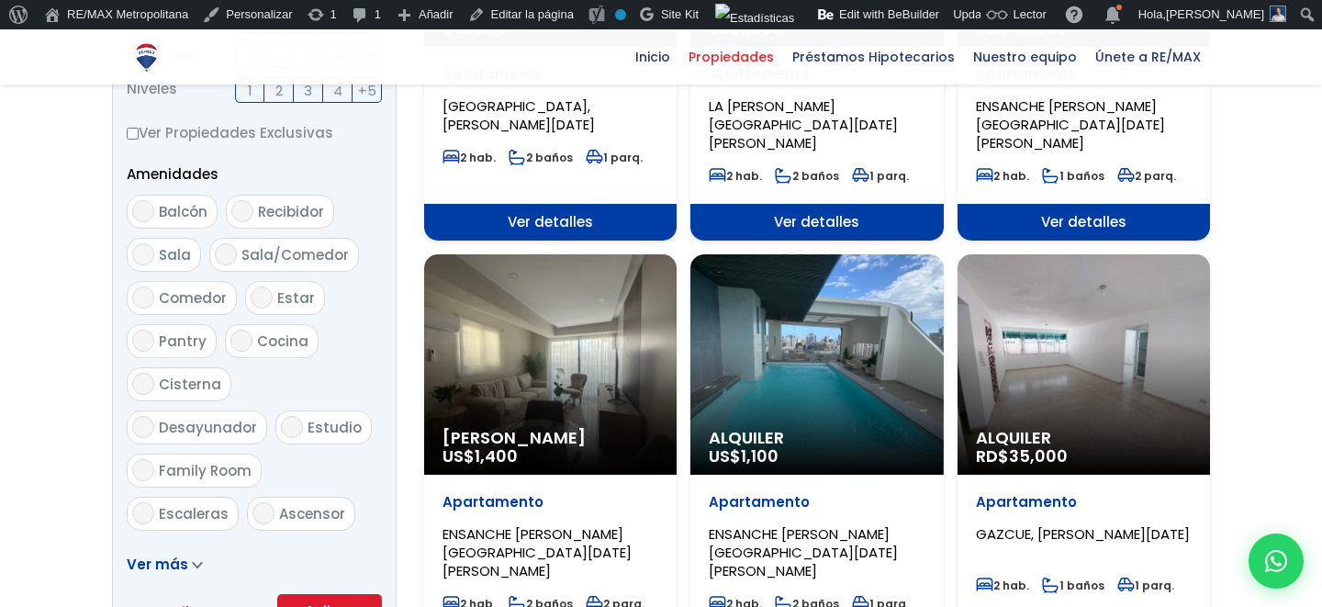
click at [1097, 429] on span "Alquiler" at bounding box center [1084, 438] width 216 height 18
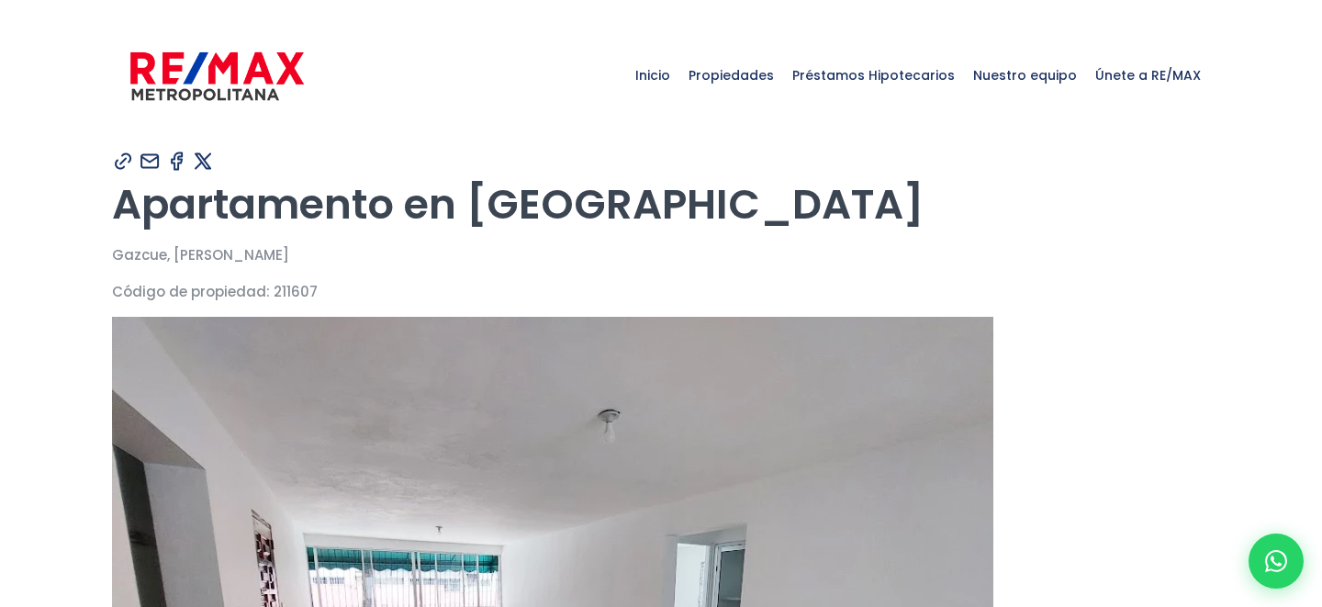
type input "Franklin"
type input "Marte"
type input "[PERSON_NAME][EMAIL_ADDRESS][PERSON_NAME][DOMAIN_NAME]"
type input "829-619-1904"
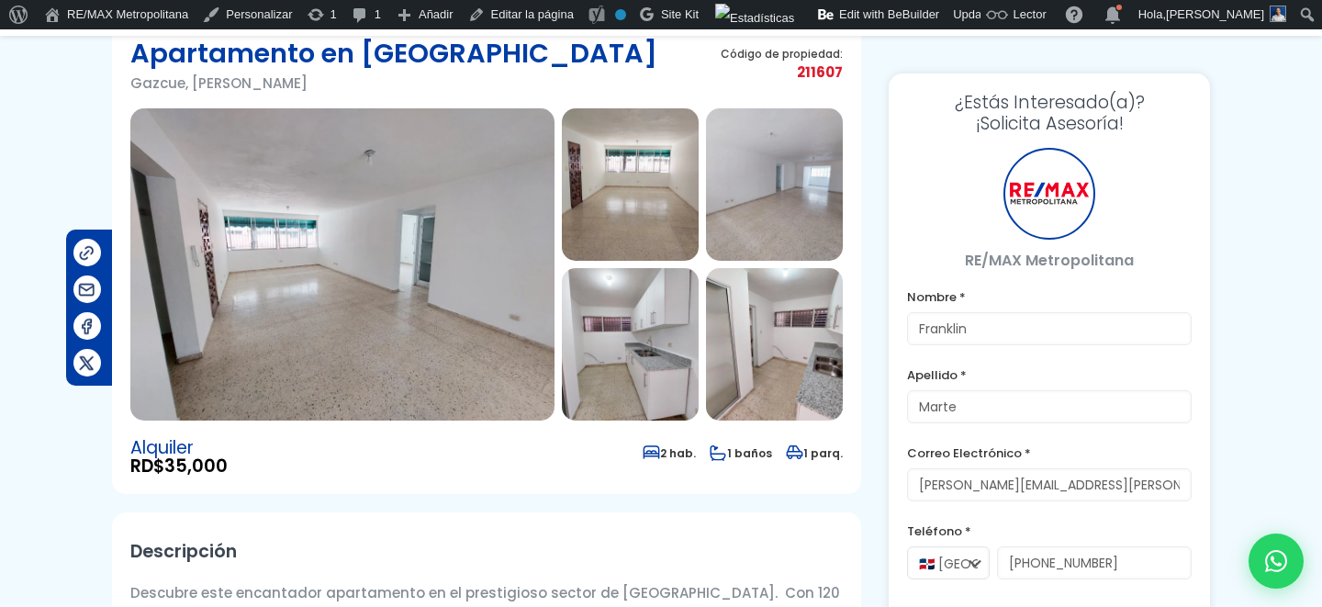
scroll to position [163, 0]
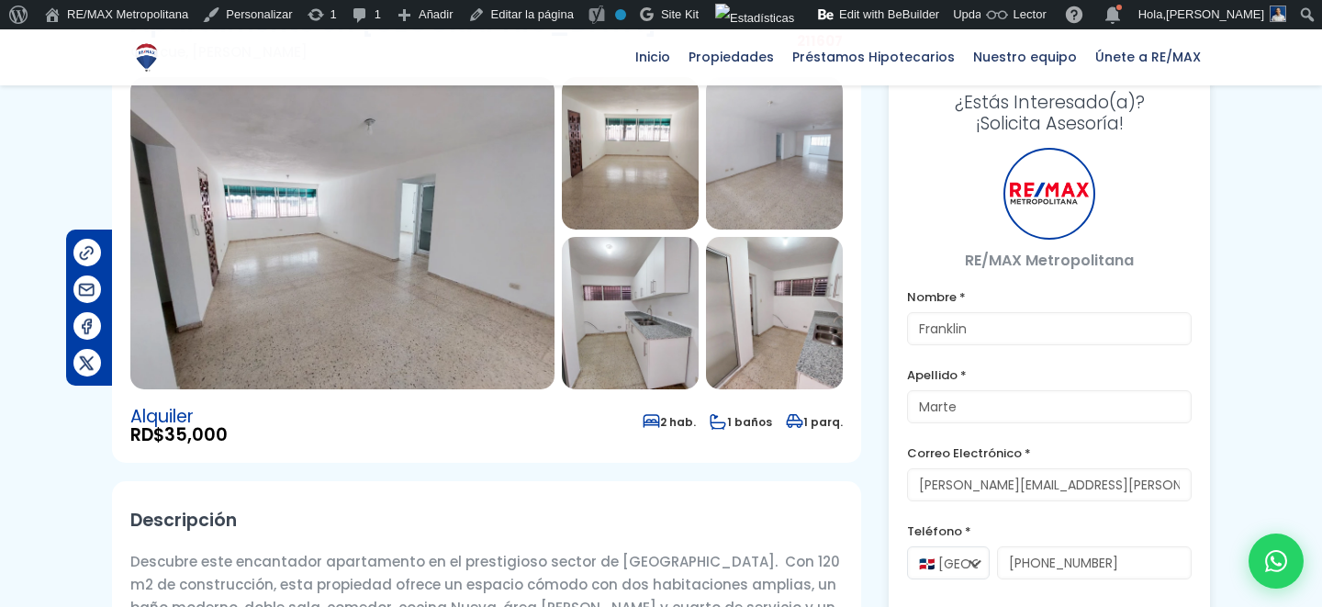
click at [444, 271] on img at bounding box center [342, 233] width 424 height 312
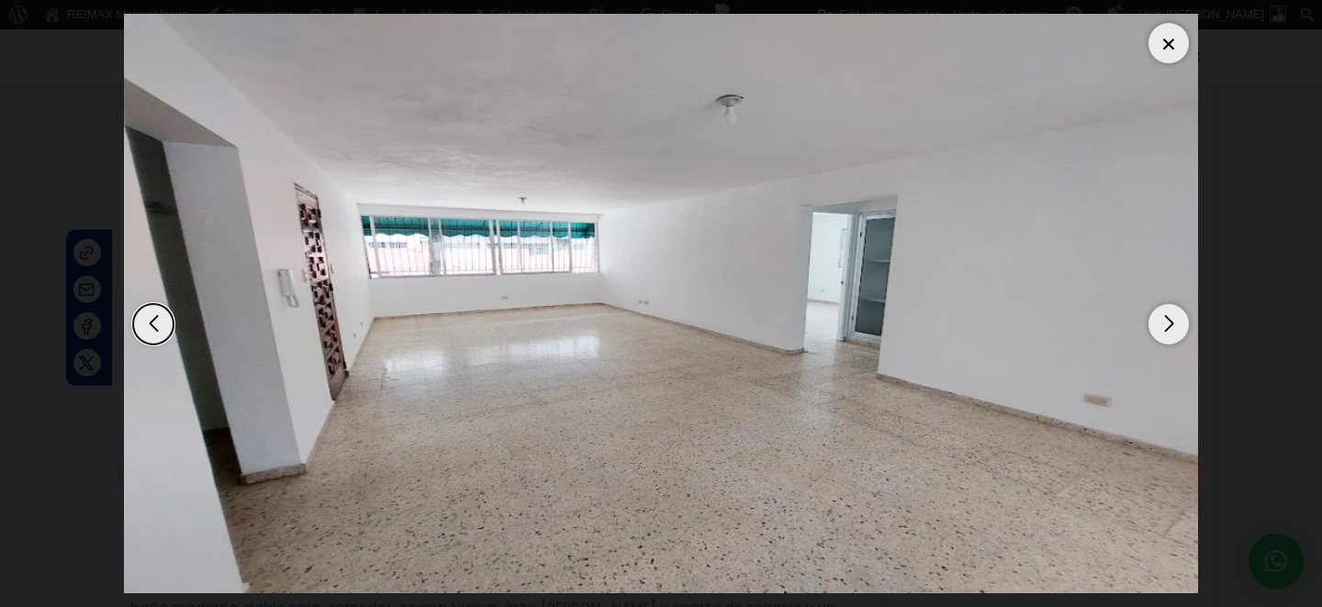
click at [1183, 327] on div "Next slide" at bounding box center [1169, 324] width 40 height 40
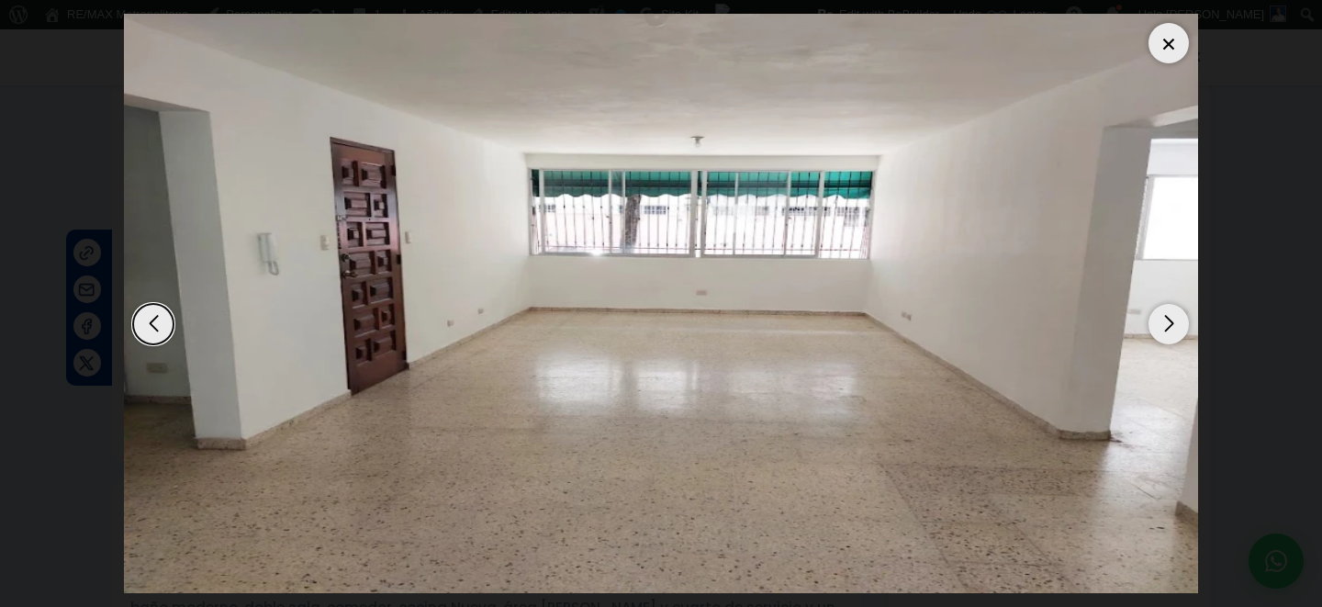
click at [1183, 327] on div "Next slide" at bounding box center [1169, 324] width 40 height 40
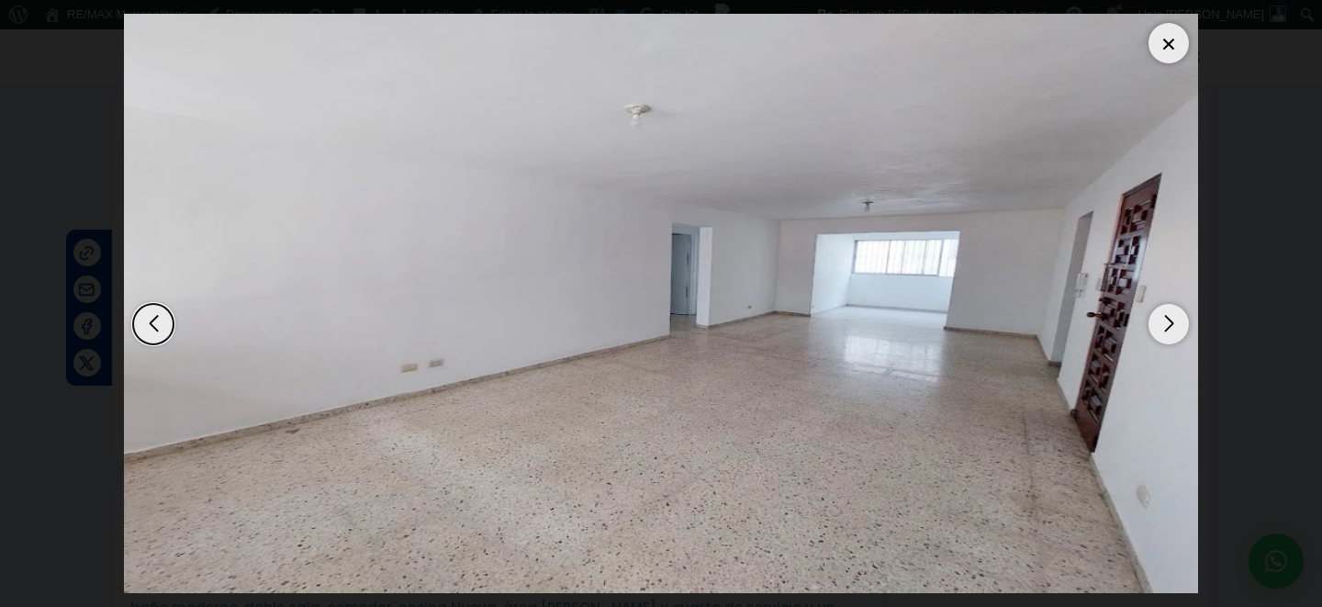
click at [1183, 327] on div "Next slide" at bounding box center [1169, 324] width 40 height 40
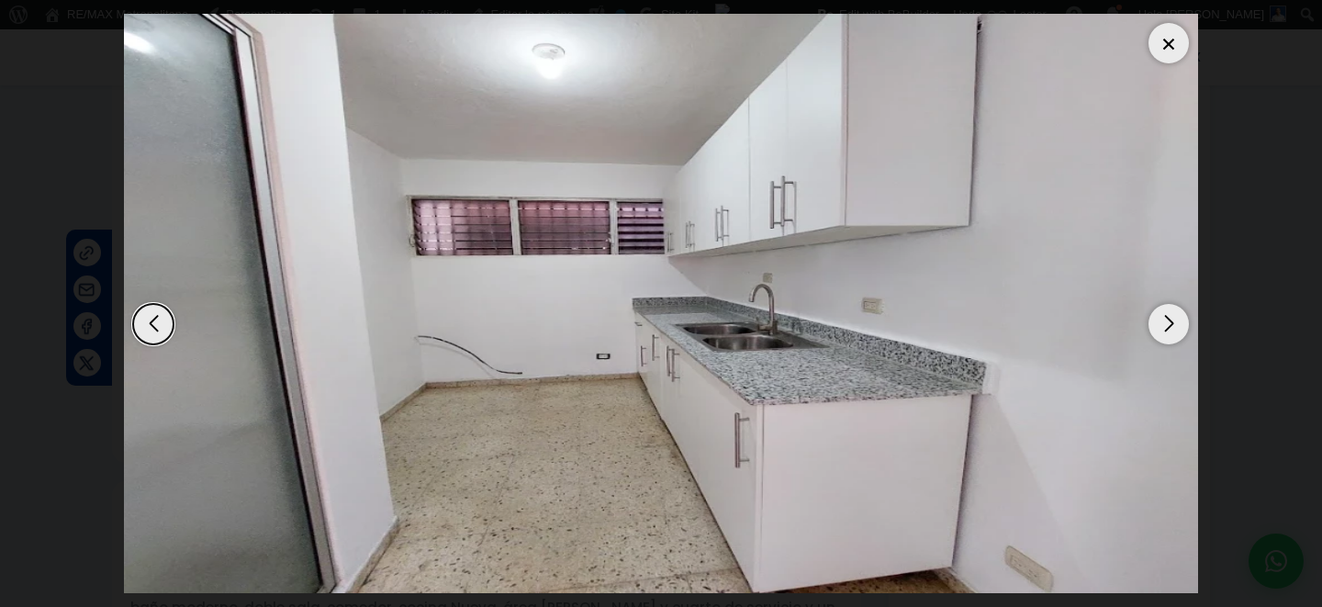
click at [1183, 327] on div "Next slide" at bounding box center [1169, 324] width 40 height 40
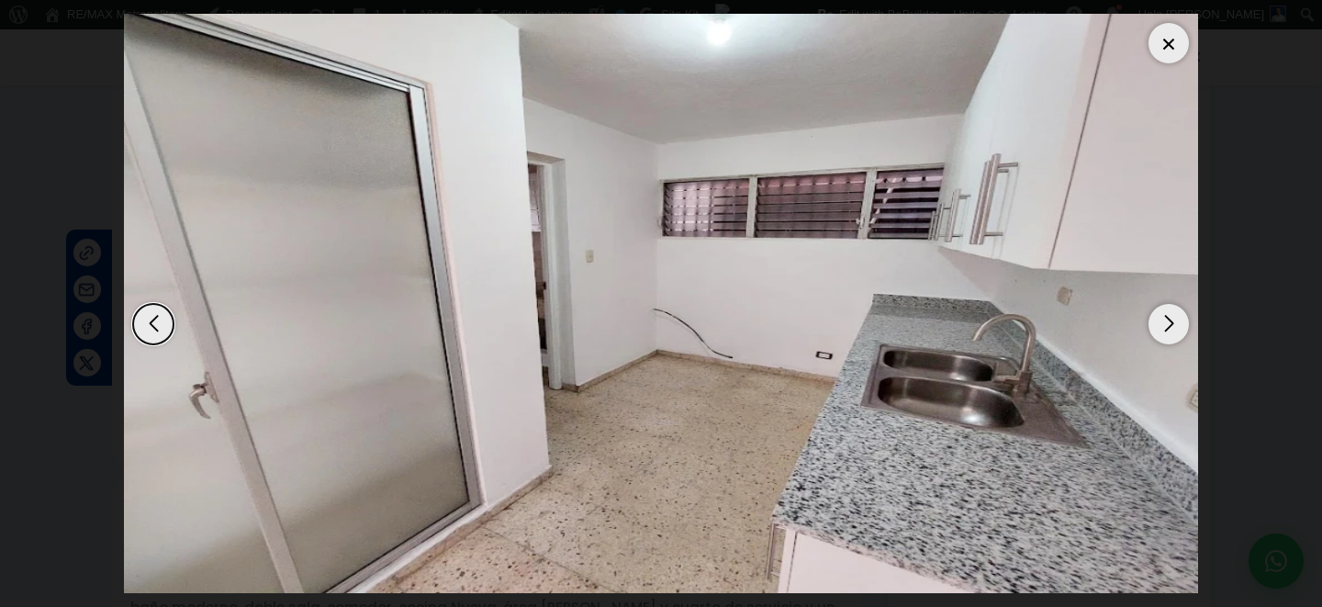
click at [1183, 327] on div "Next slide" at bounding box center [1169, 324] width 40 height 40
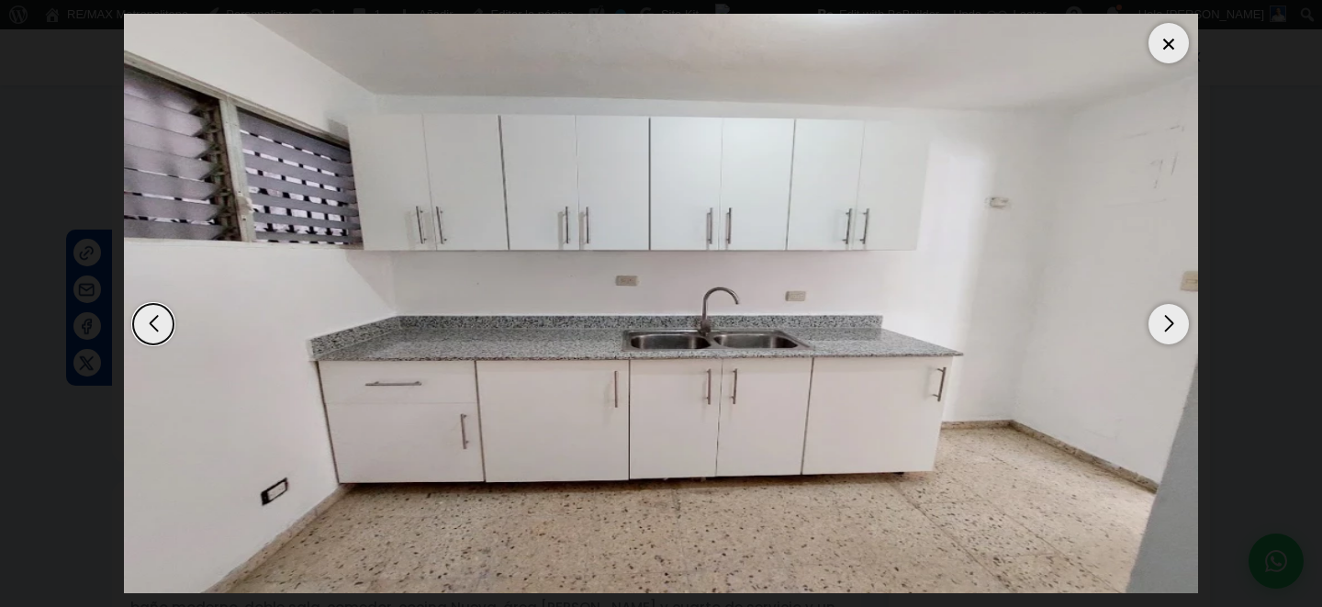
click at [1183, 327] on div "Next slide" at bounding box center [1169, 324] width 40 height 40
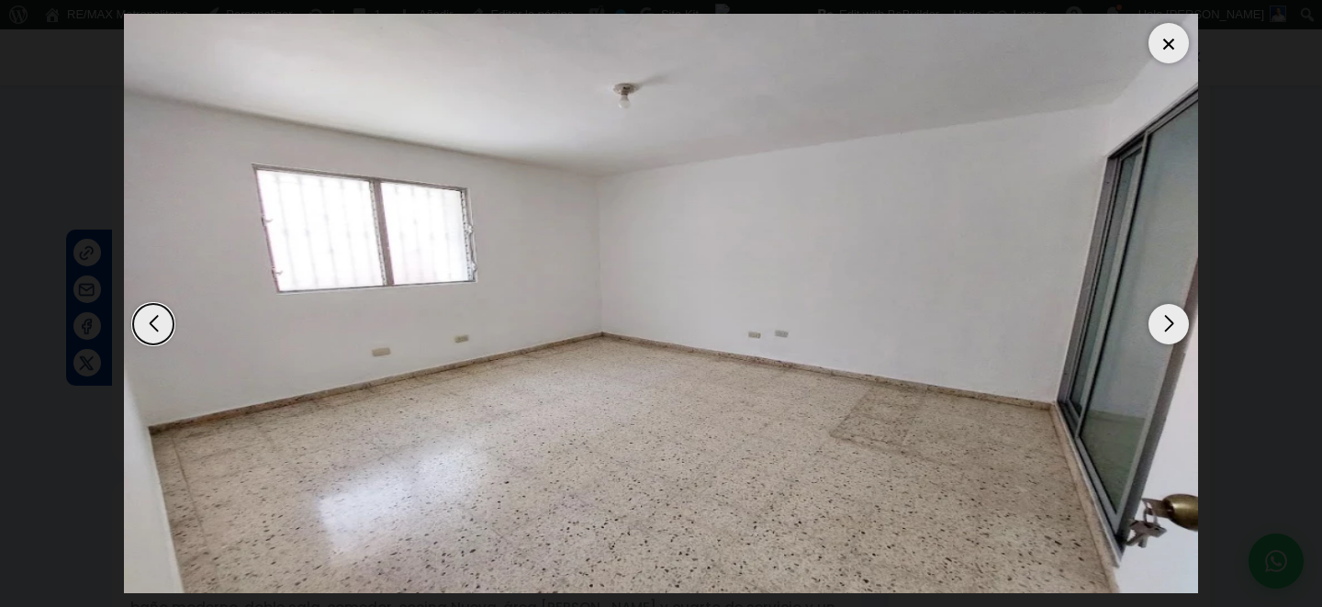
click at [1183, 327] on div "Next slide" at bounding box center [1169, 324] width 40 height 40
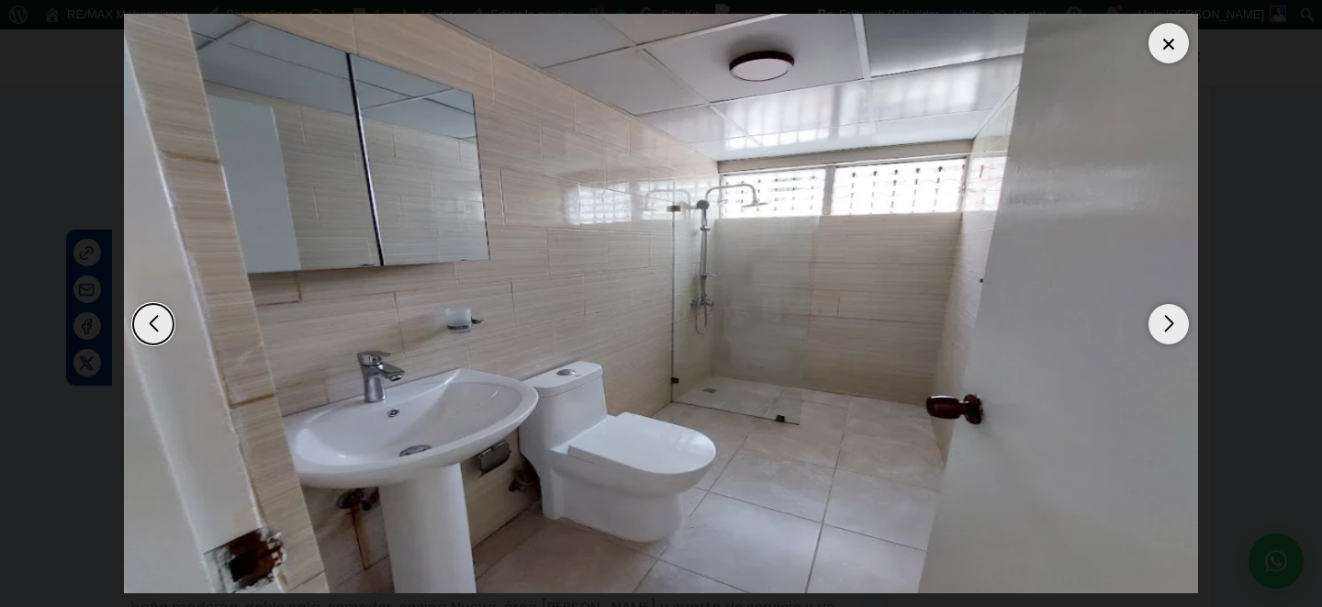
click at [1175, 45] on div at bounding box center [1169, 43] width 40 height 40
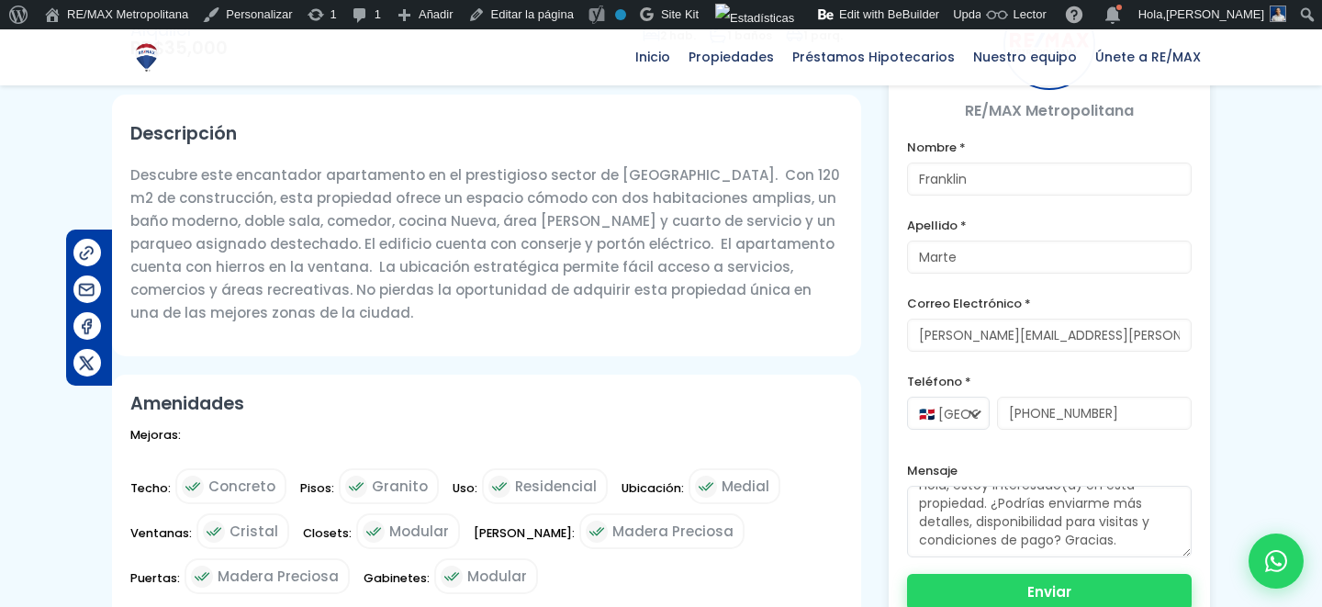
scroll to position [556, 0]
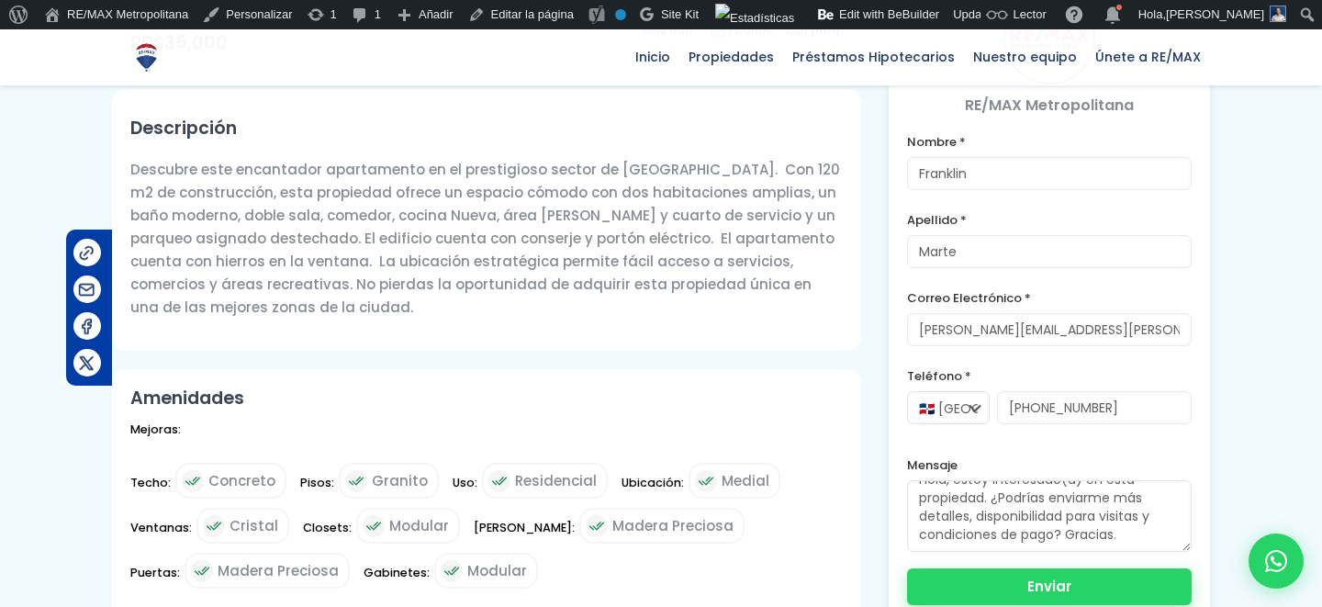
click at [1035, 593] on button "Enviar" at bounding box center [1049, 586] width 285 height 37
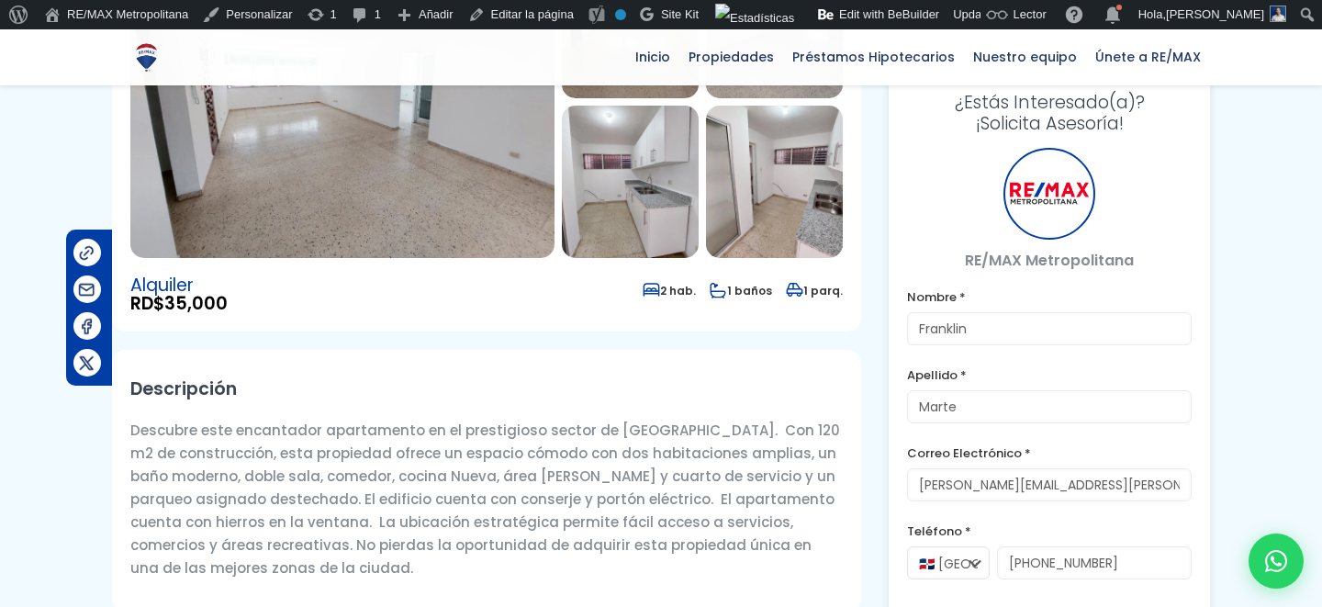
scroll to position [107, 0]
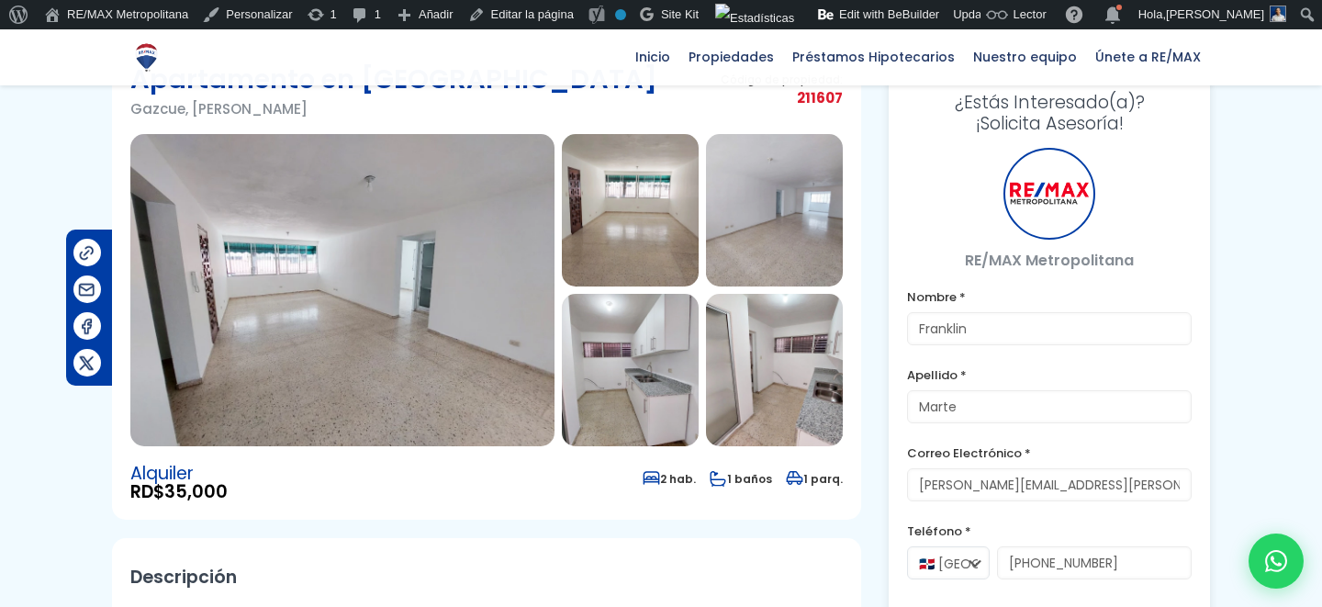
click at [485, 253] on img at bounding box center [342, 290] width 424 height 312
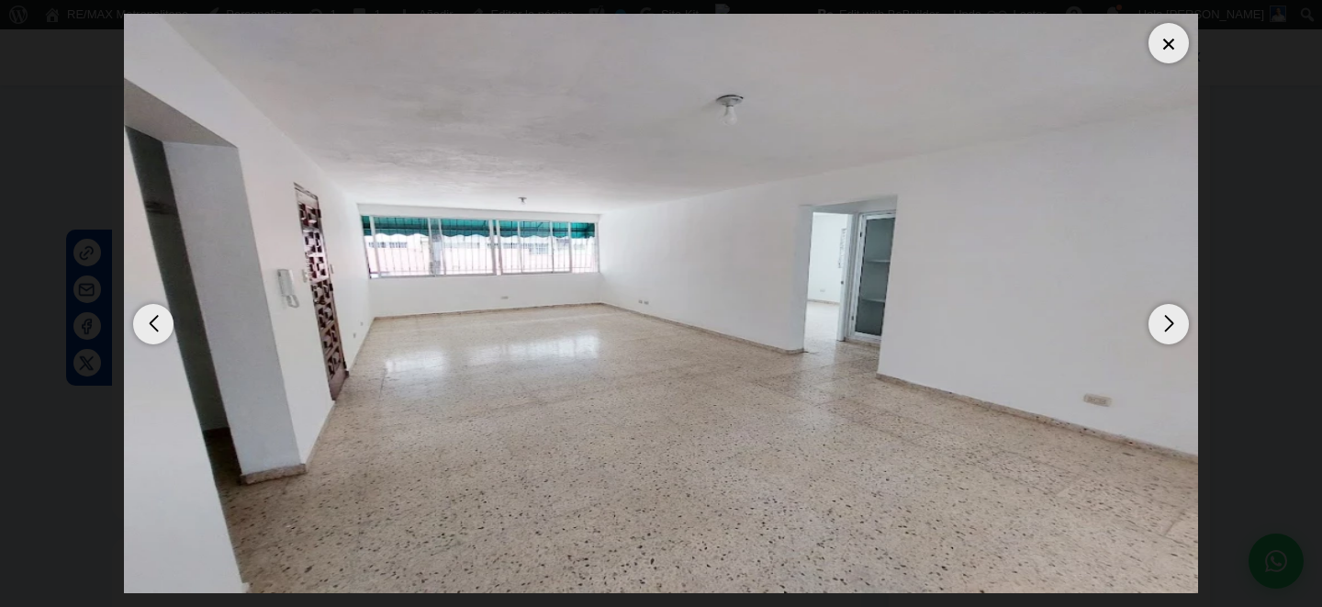
click at [1183, 328] on div "Next slide" at bounding box center [1169, 324] width 40 height 40
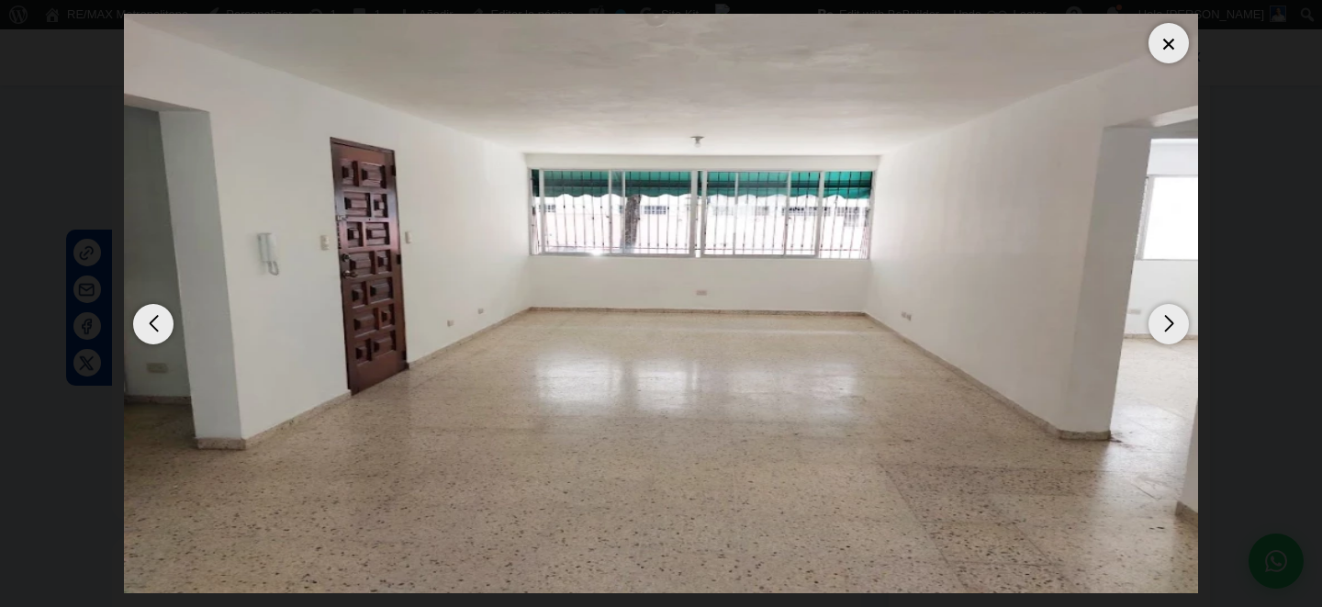
click at [1183, 330] on div "Next slide" at bounding box center [1169, 324] width 40 height 40
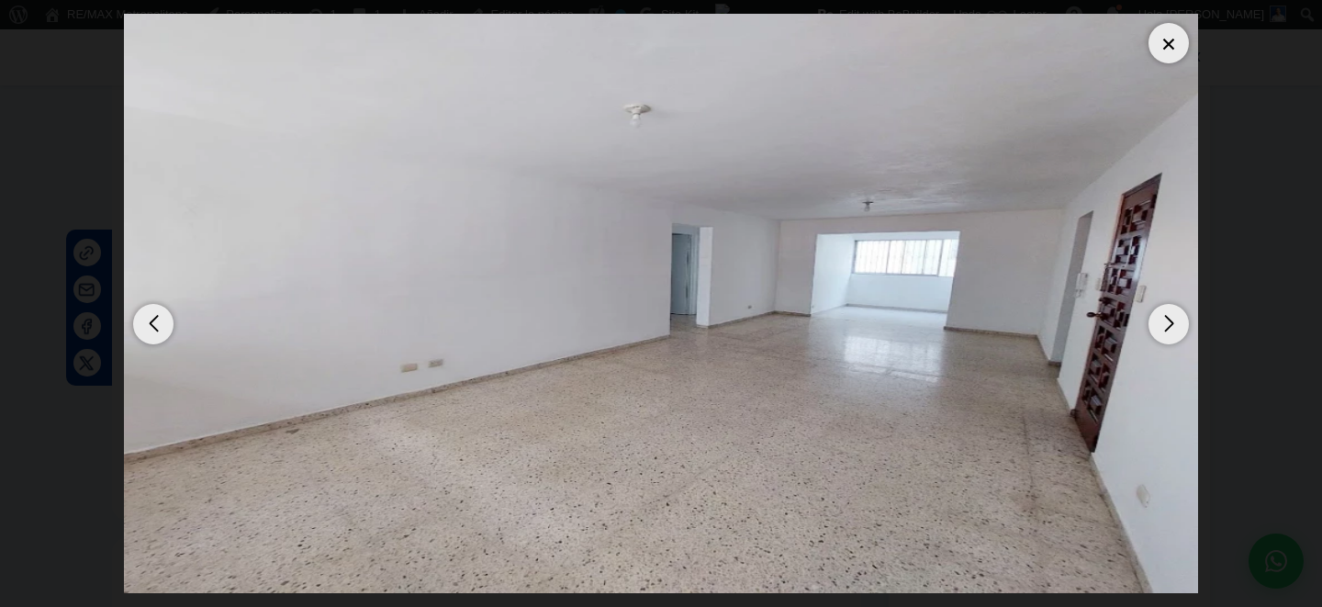
click at [1183, 330] on div "Next slide" at bounding box center [1169, 324] width 40 height 40
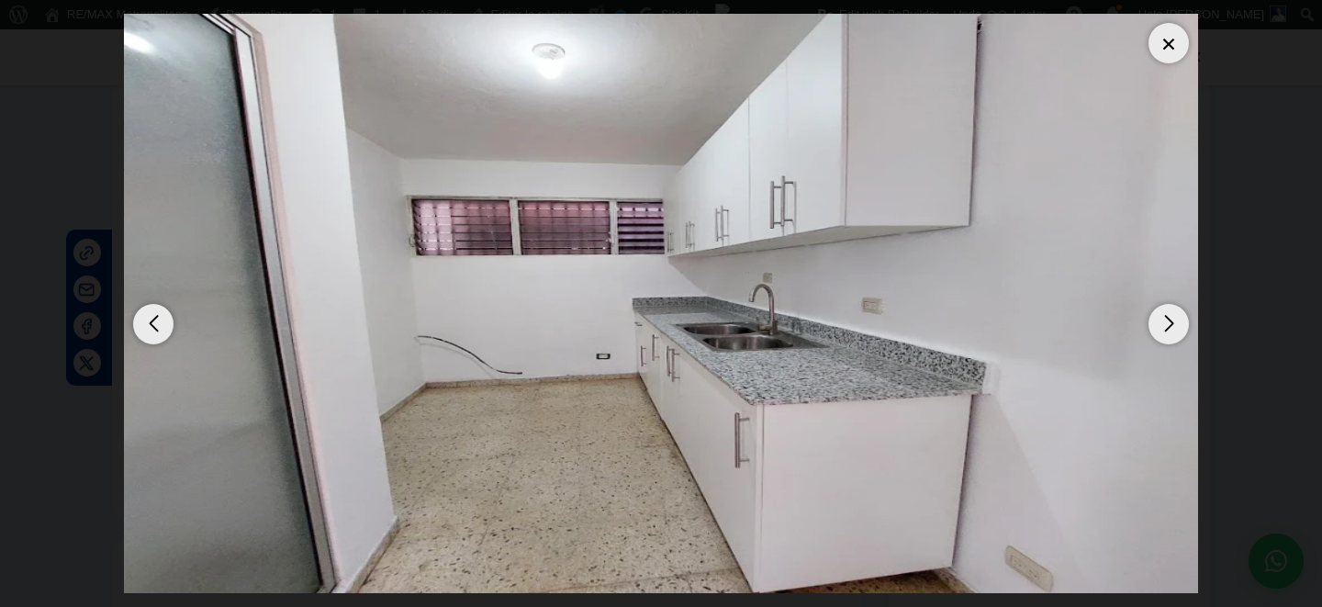
click at [1183, 330] on div "Next slide" at bounding box center [1169, 324] width 40 height 40
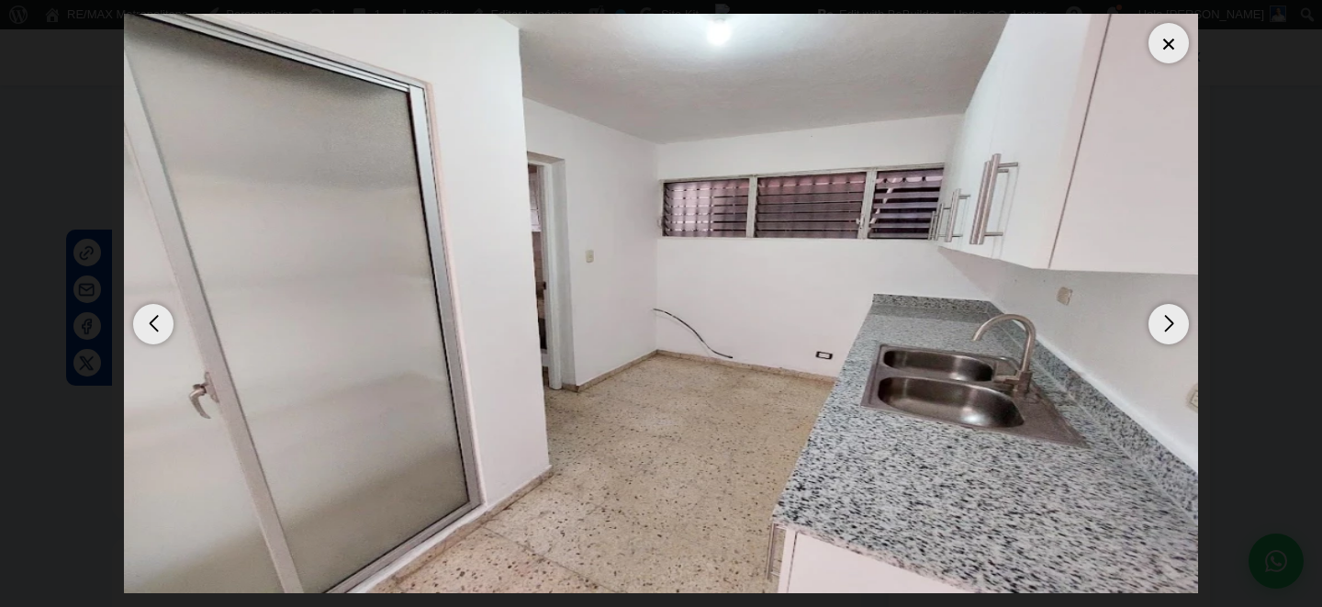
click at [1183, 330] on div "Next slide" at bounding box center [1169, 324] width 40 height 40
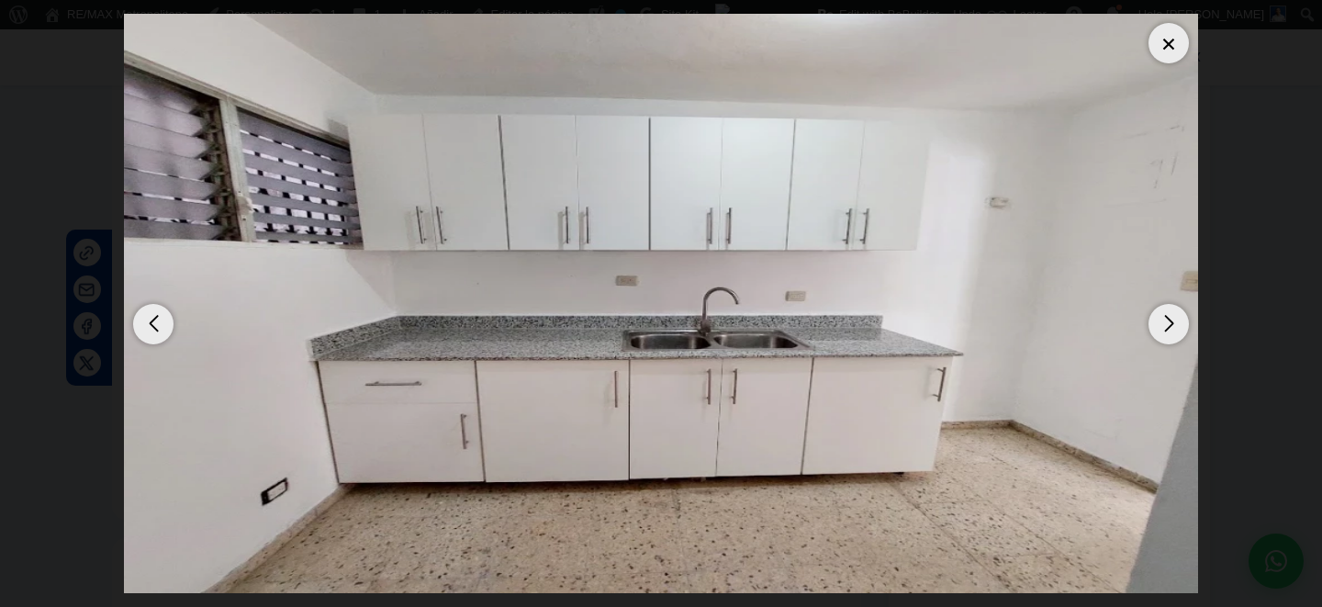
click at [1183, 330] on div "Next slide" at bounding box center [1169, 324] width 40 height 40
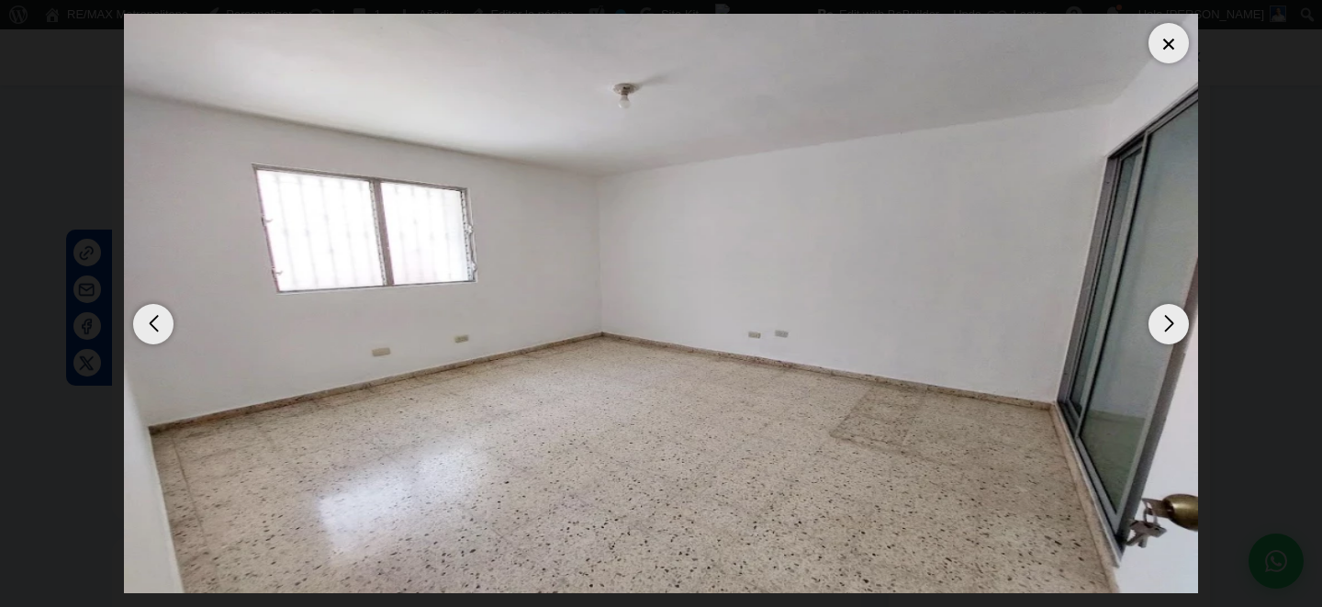
click at [1183, 330] on div "Next slide" at bounding box center [1169, 324] width 40 height 40
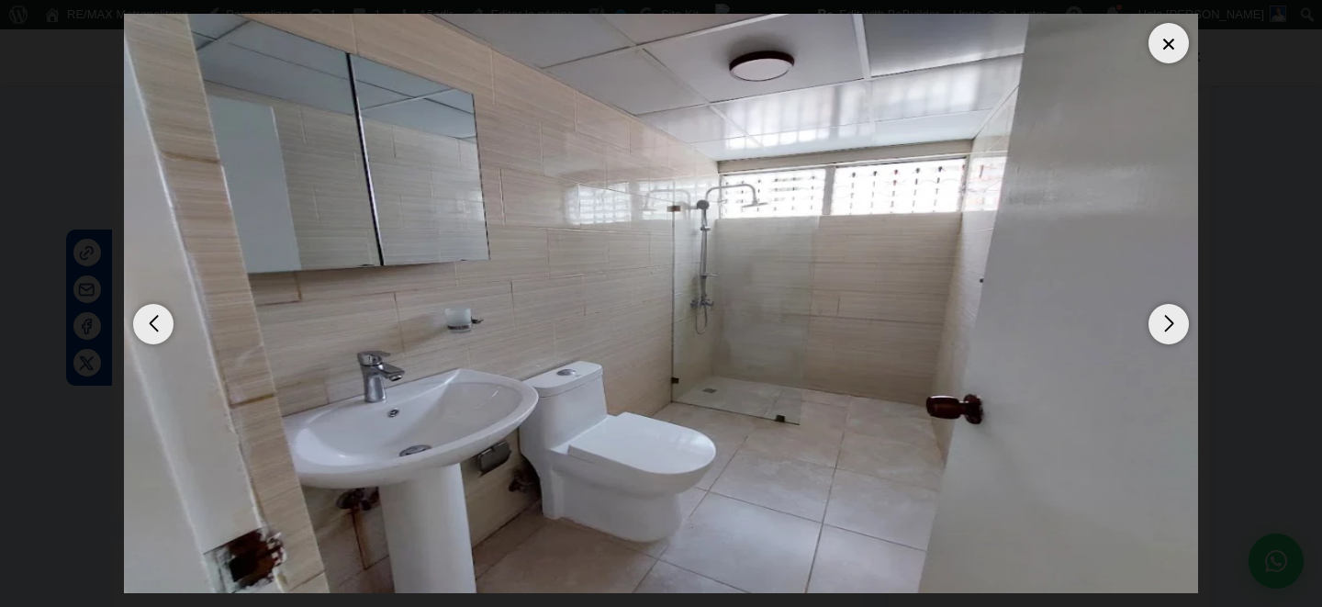
click at [1173, 54] on div at bounding box center [1169, 43] width 40 height 40
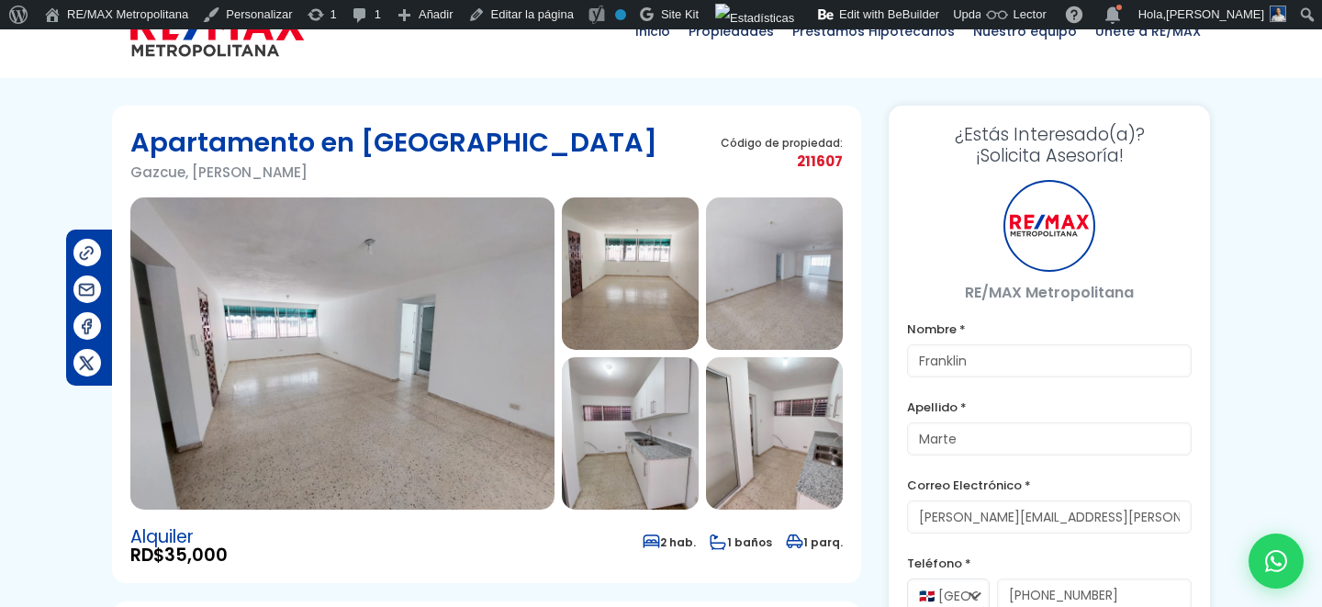
scroll to position [0, 0]
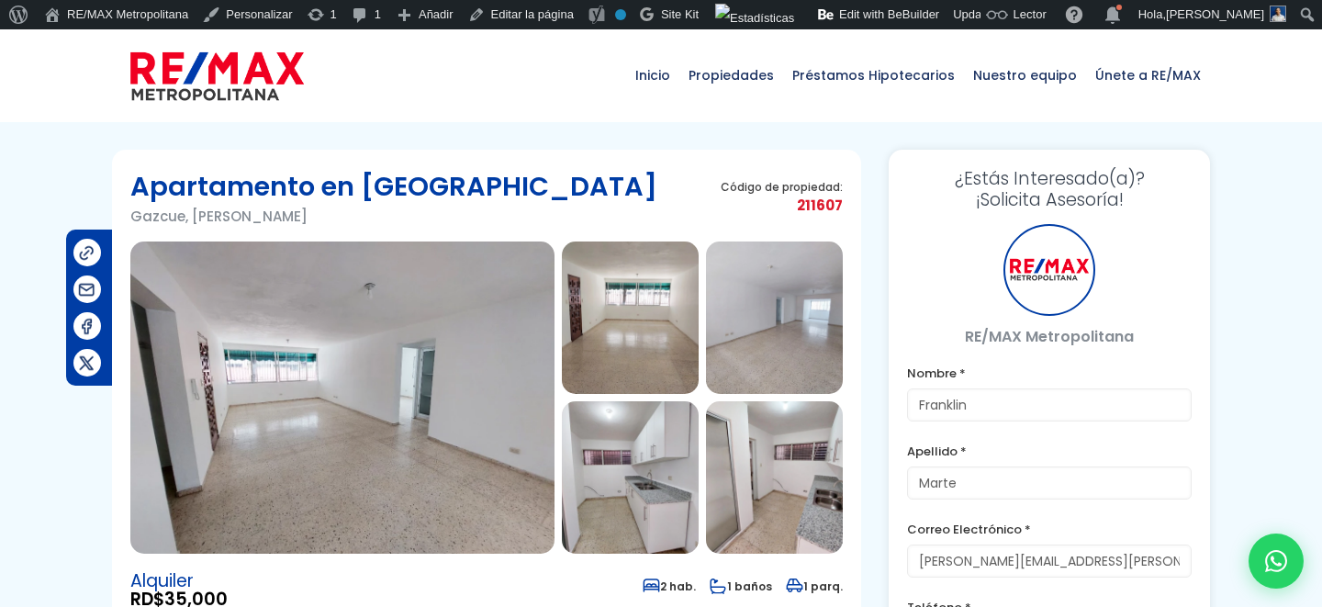
click at [228, 88] on img at bounding box center [217, 76] width 174 height 55
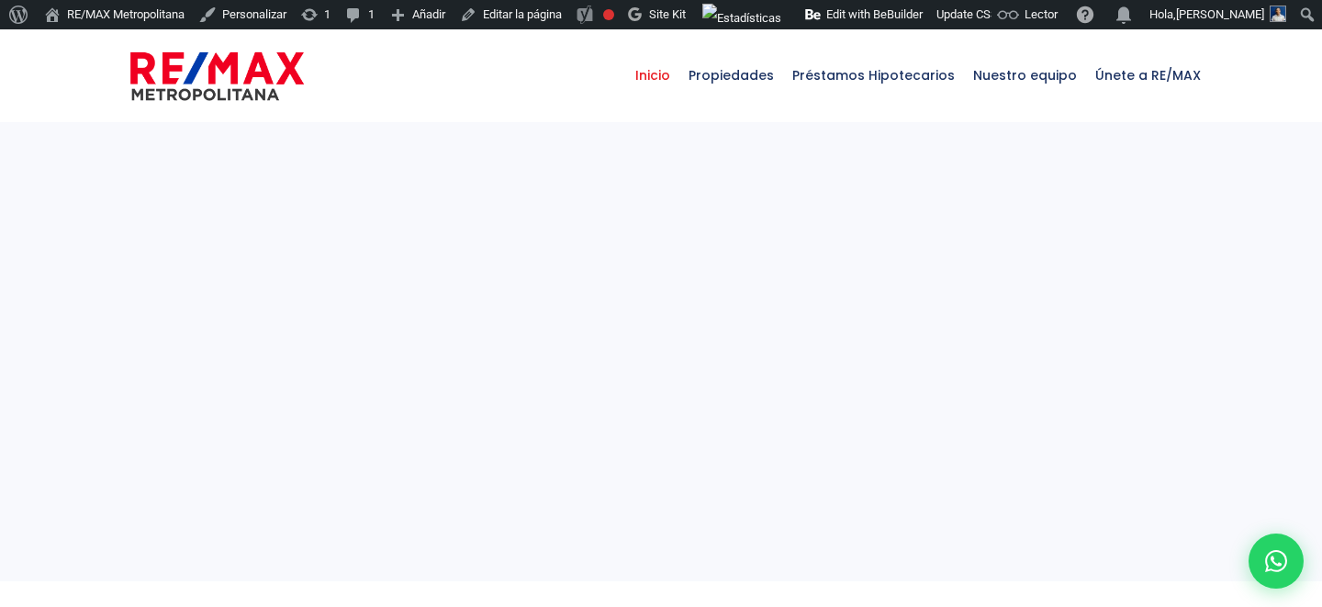
select select
